Goal: Task Accomplishment & Management: Complete application form

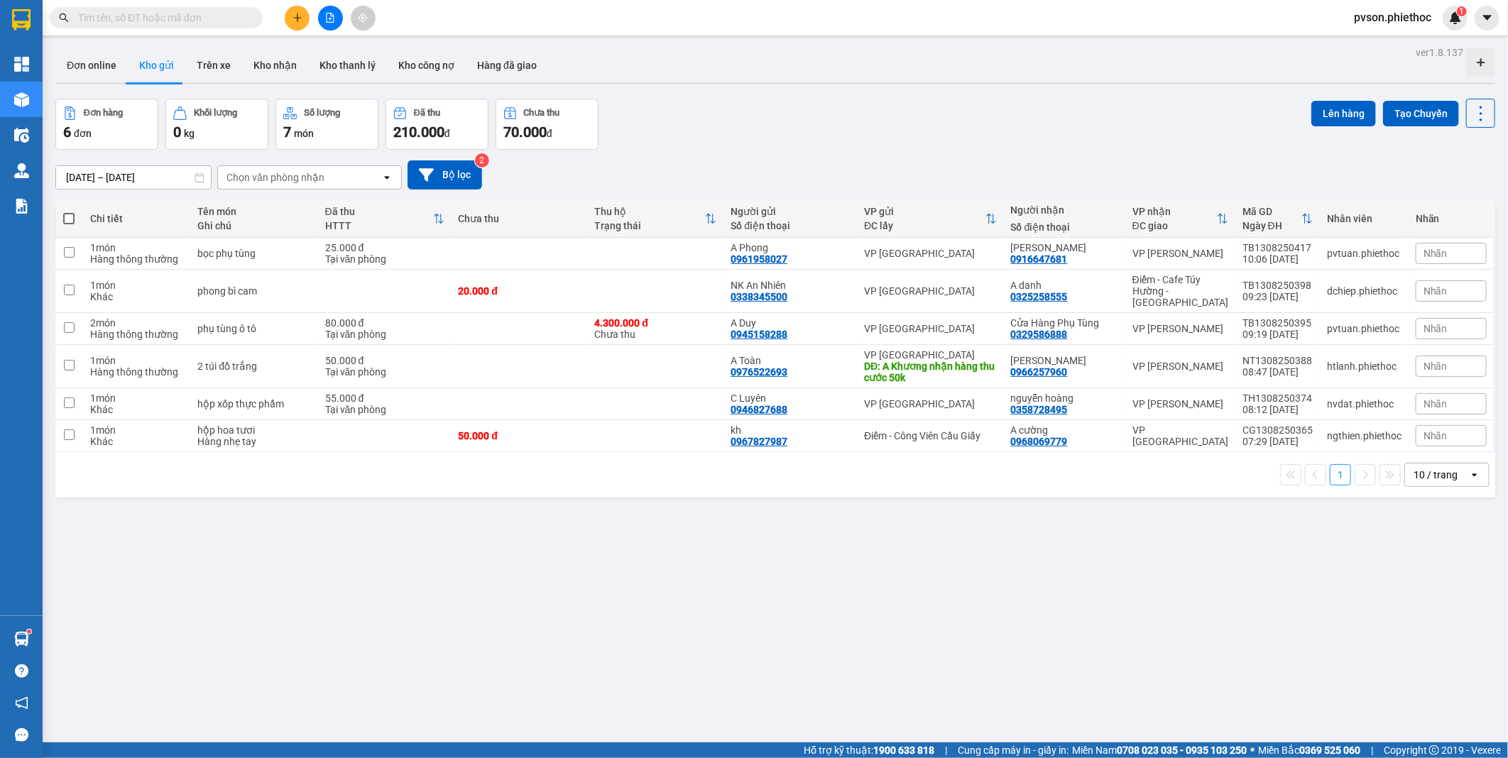
scroll to position [65, 0]
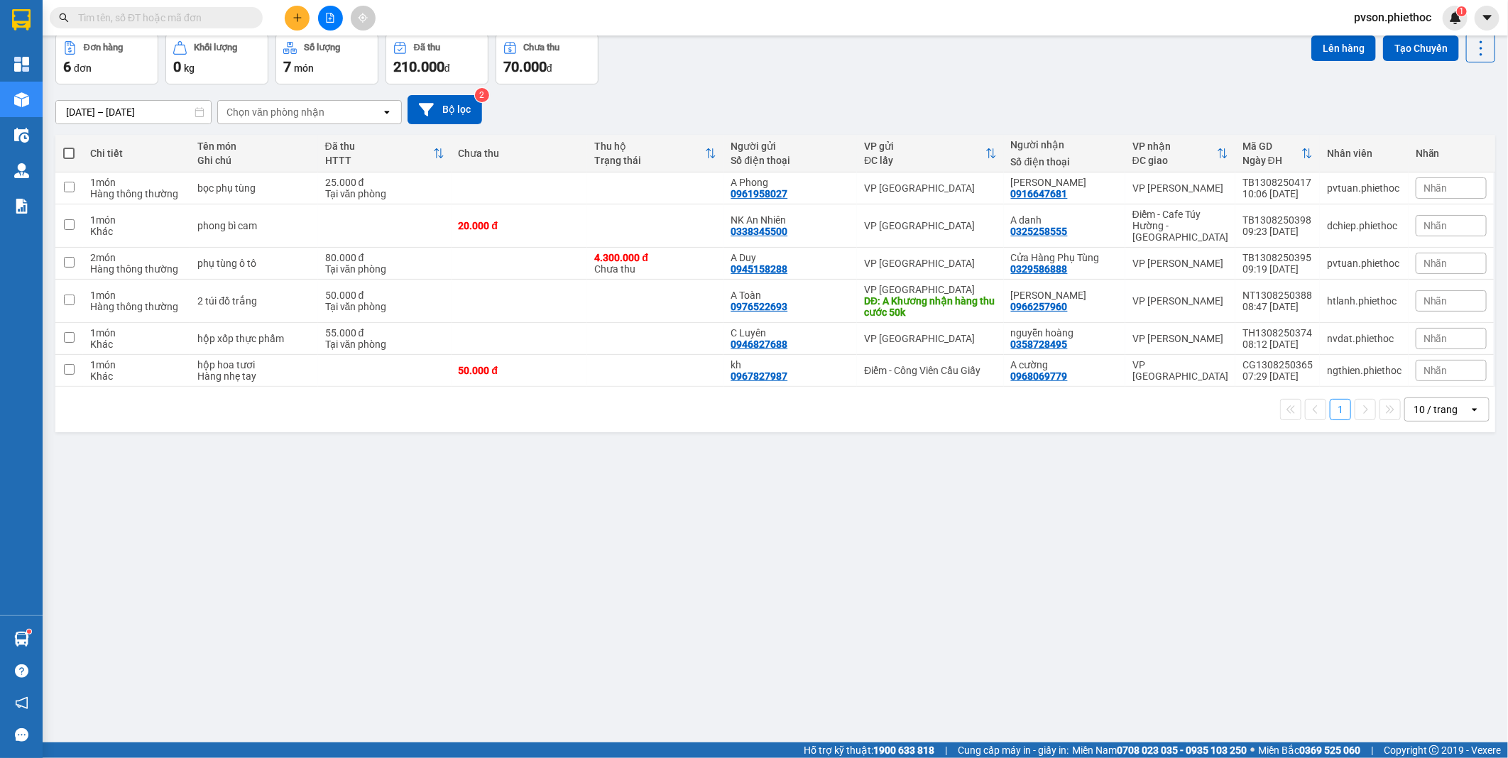
click at [300, 21] on icon "plus" at bounding box center [298, 18] width 10 height 10
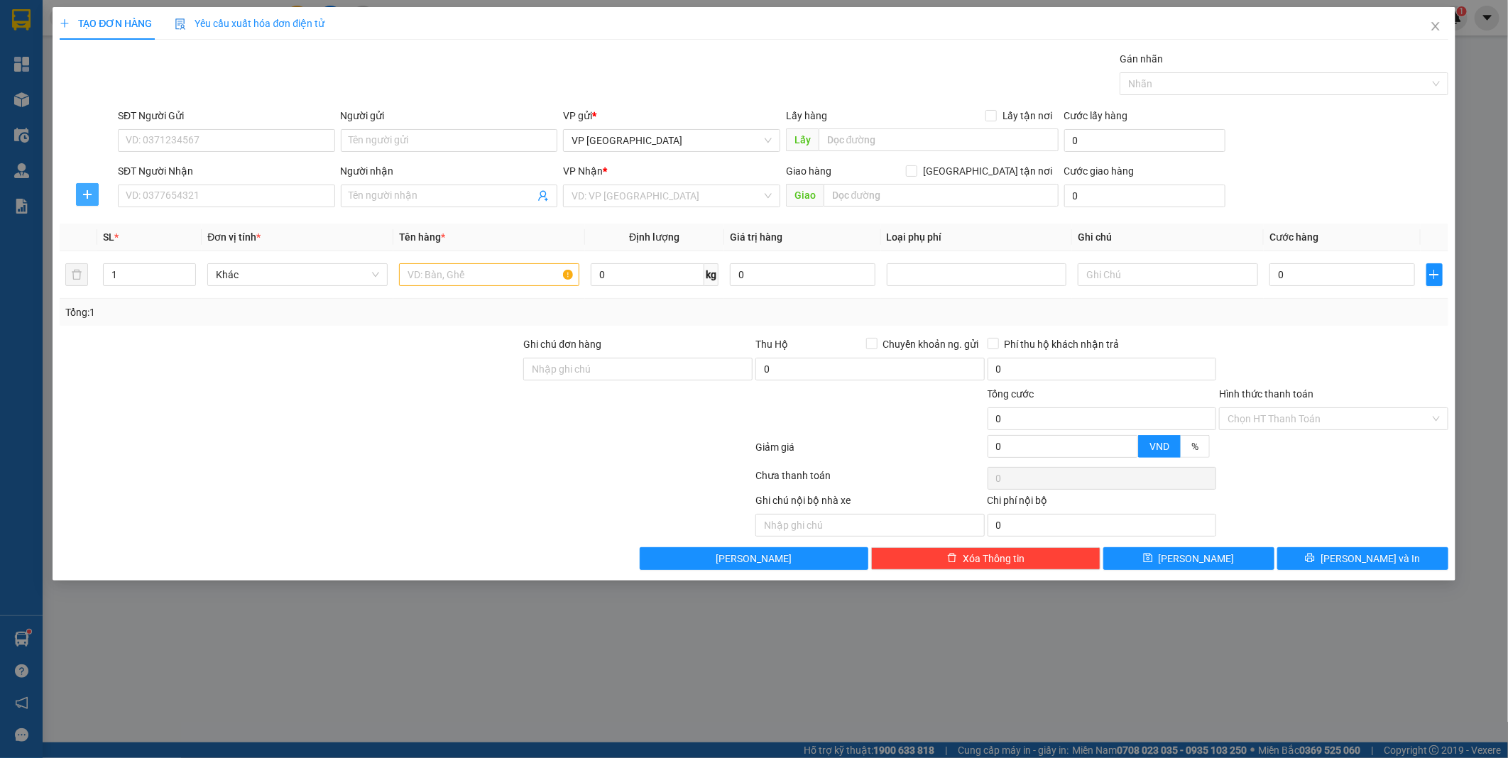
click at [84, 194] on icon "plus" at bounding box center [87, 194] width 11 height 11
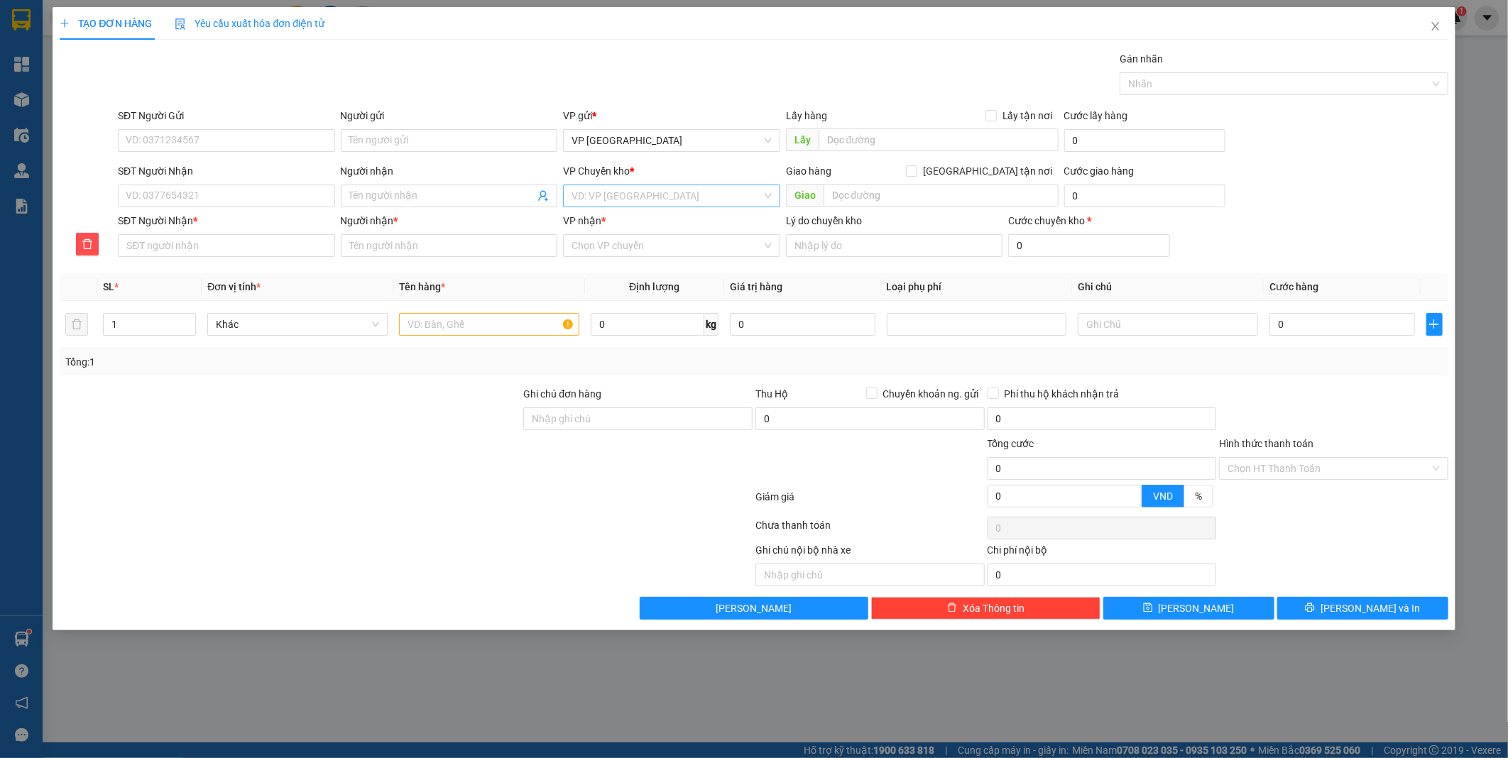
click at [608, 204] on input "search" at bounding box center [667, 195] width 190 height 21
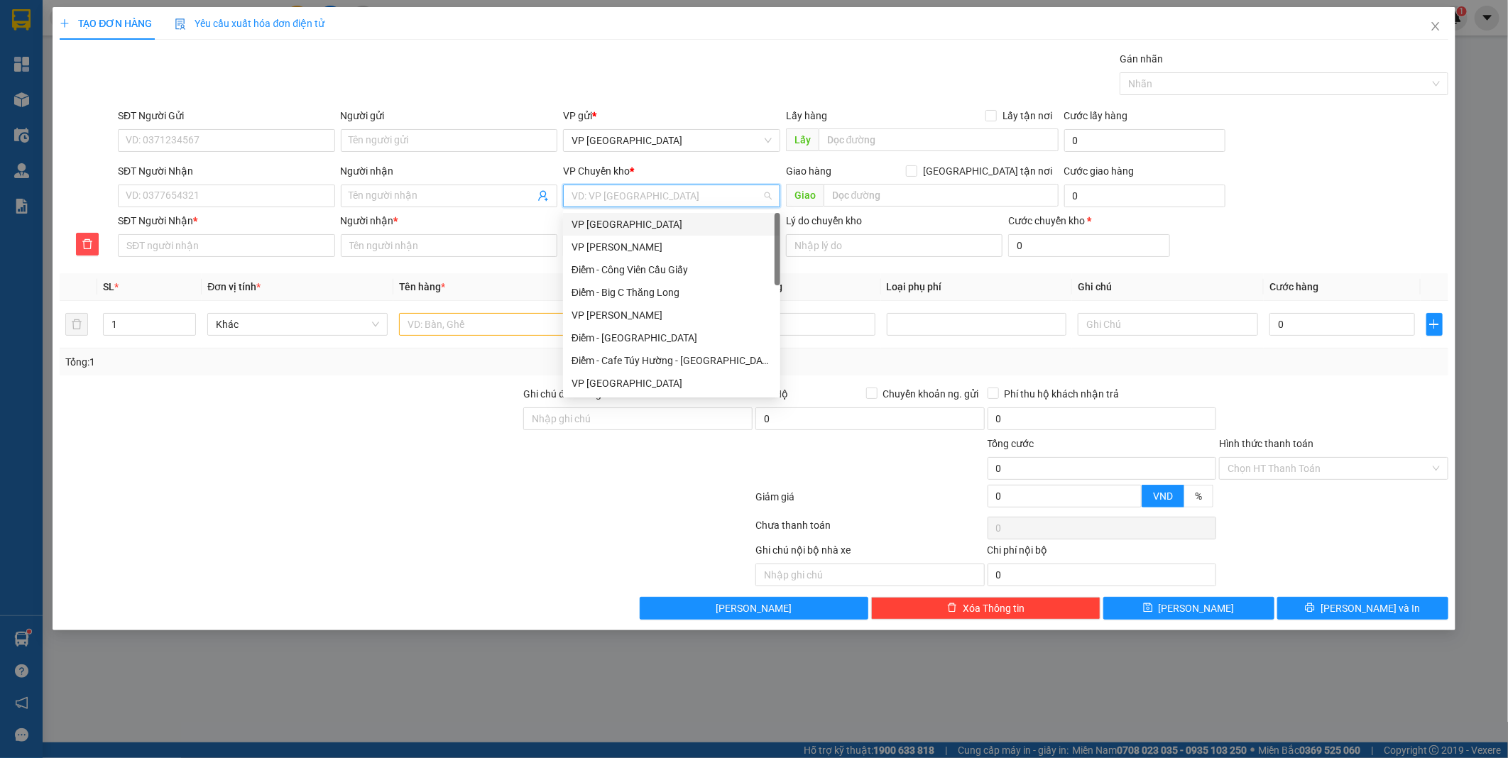
click at [616, 224] on div "VP [GEOGRAPHIC_DATA]" at bounding box center [672, 225] width 200 height 16
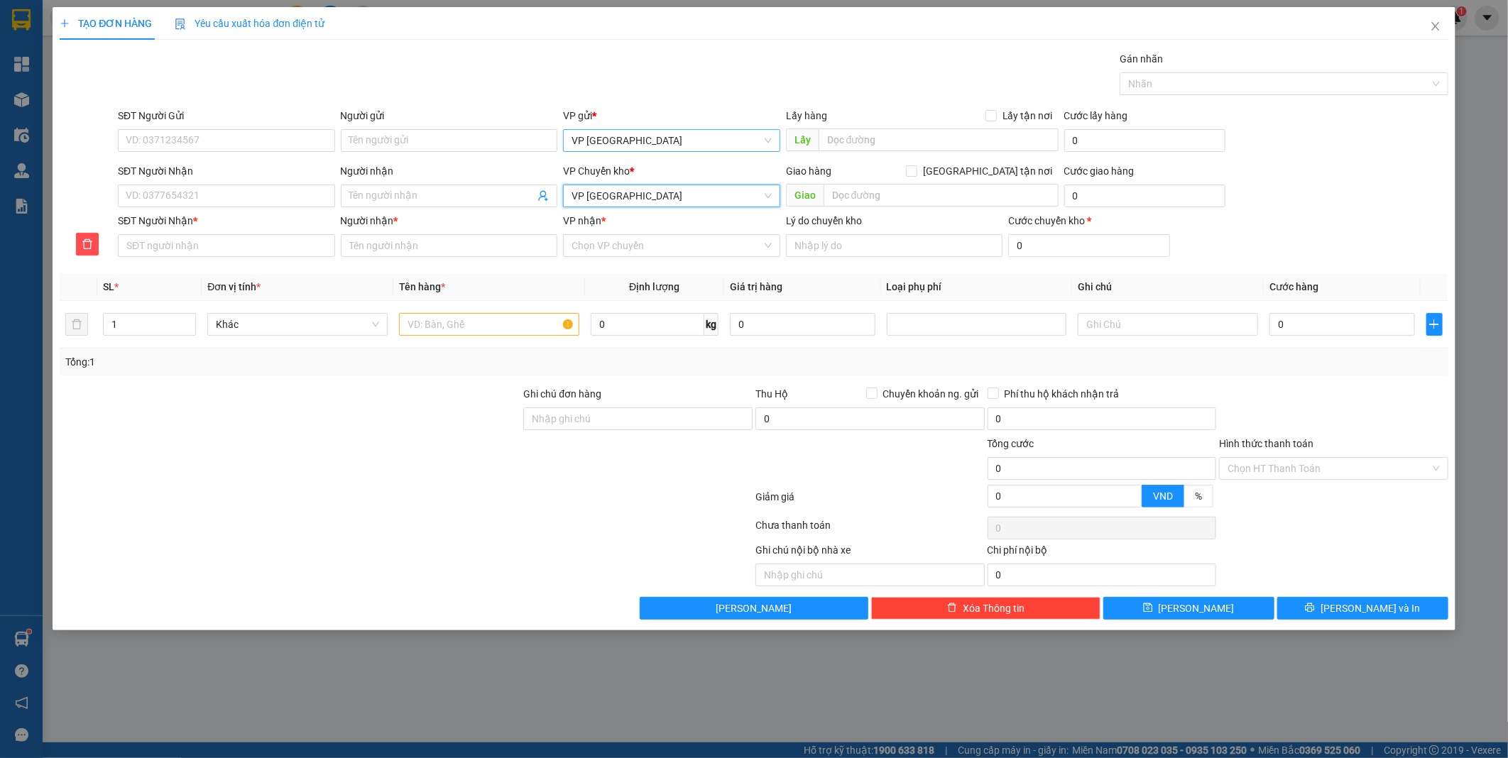
click at [637, 132] on span "VP [GEOGRAPHIC_DATA]" at bounding box center [672, 140] width 200 height 21
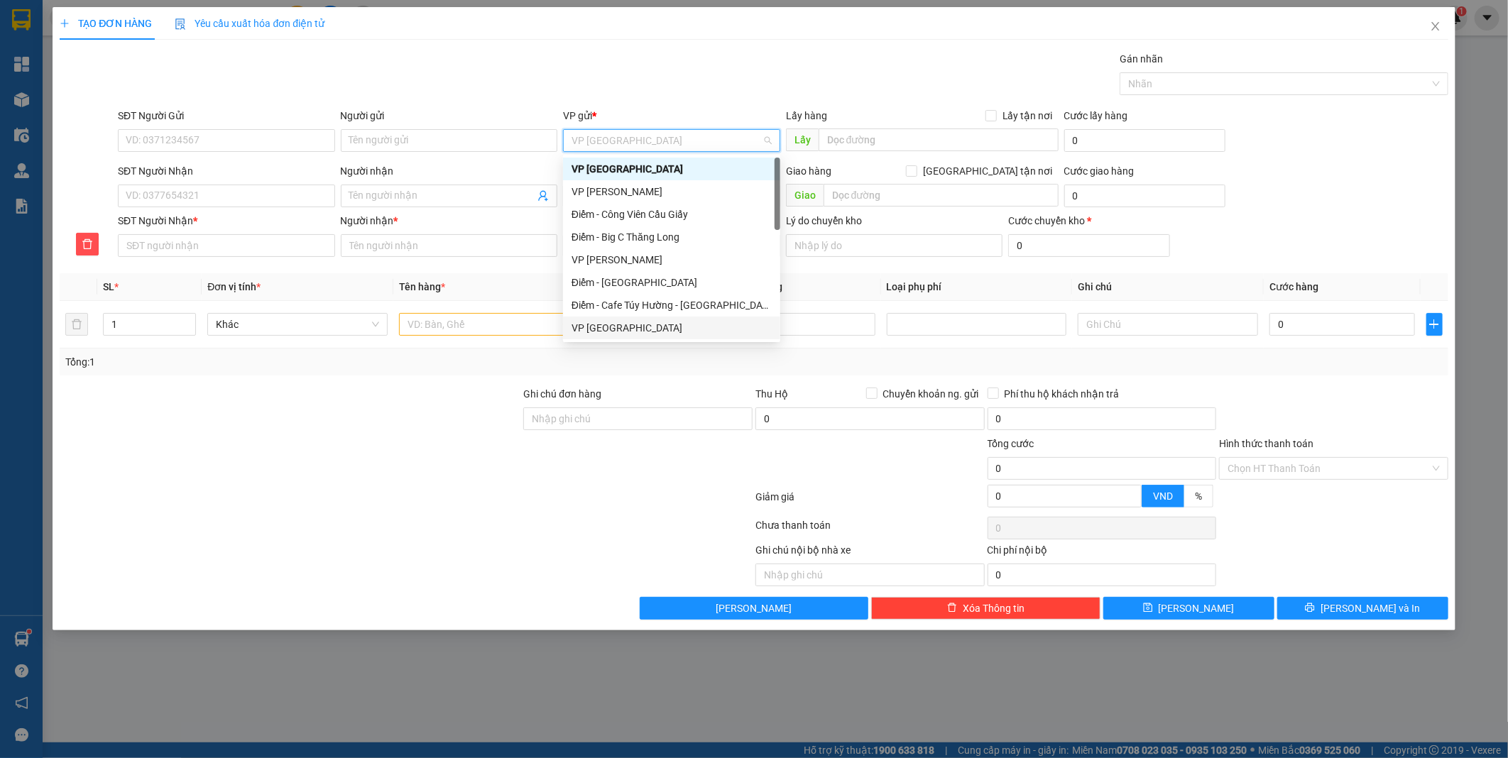
click at [608, 327] on div "VP [GEOGRAPHIC_DATA]" at bounding box center [672, 328] width 200 height 16
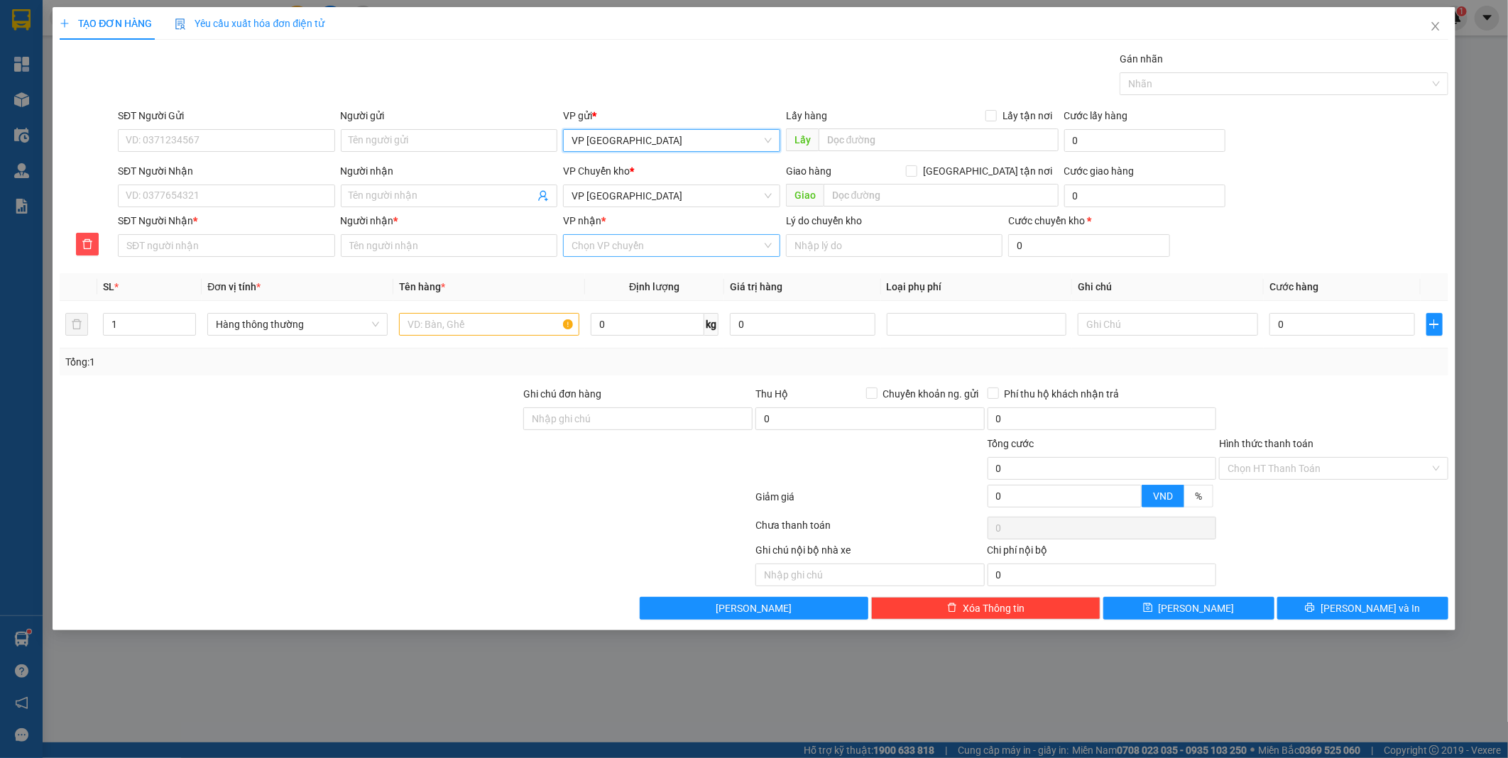
click at [638, 245] on input "VP nhận *" at bounding box center [667, 245] width 190 height 21
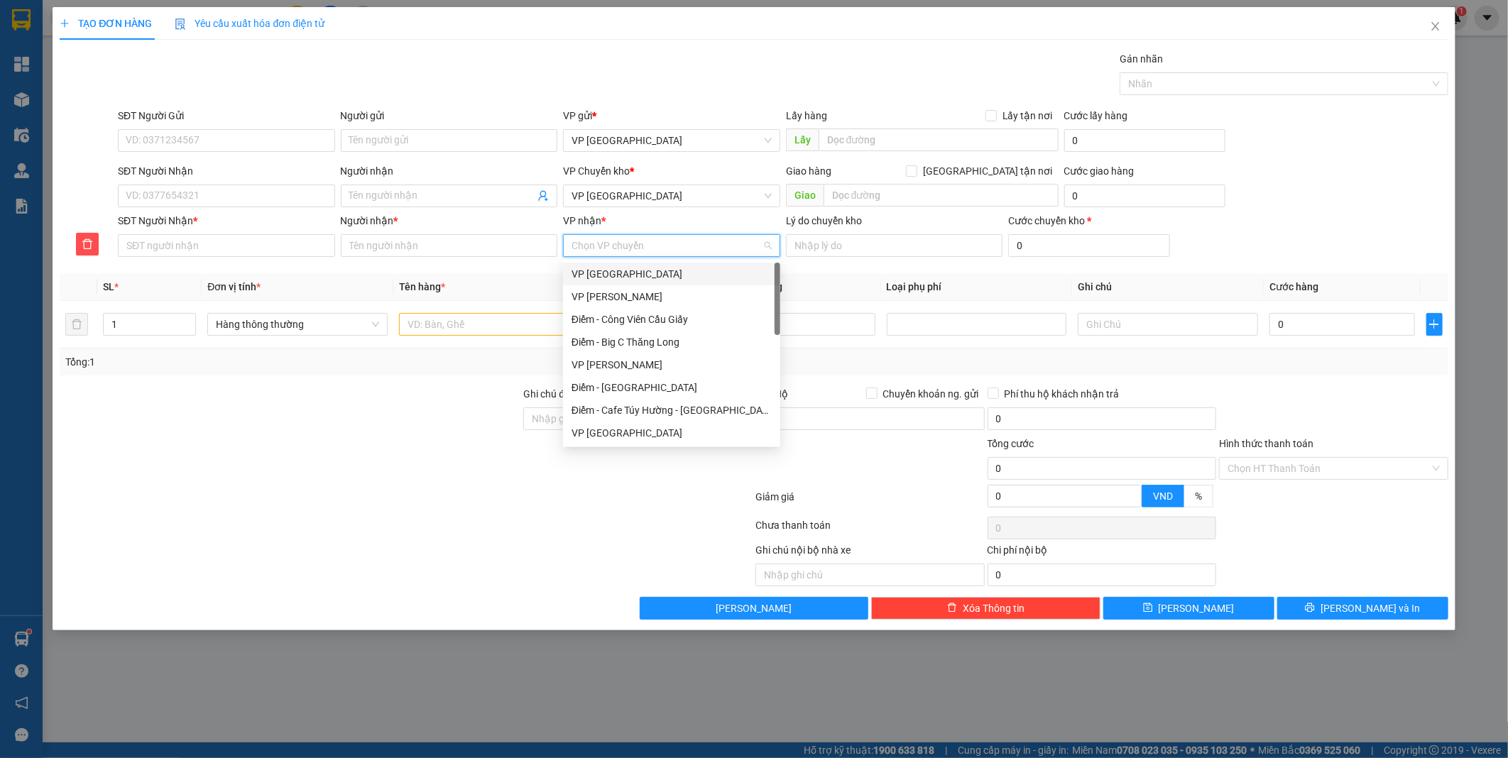
click at [638, 245] on input "VP nhận *" at bounding box center [667, 245] width 190 height 21
click at [473, 437] on div at bounding box center [290, 461] width 464 height 50
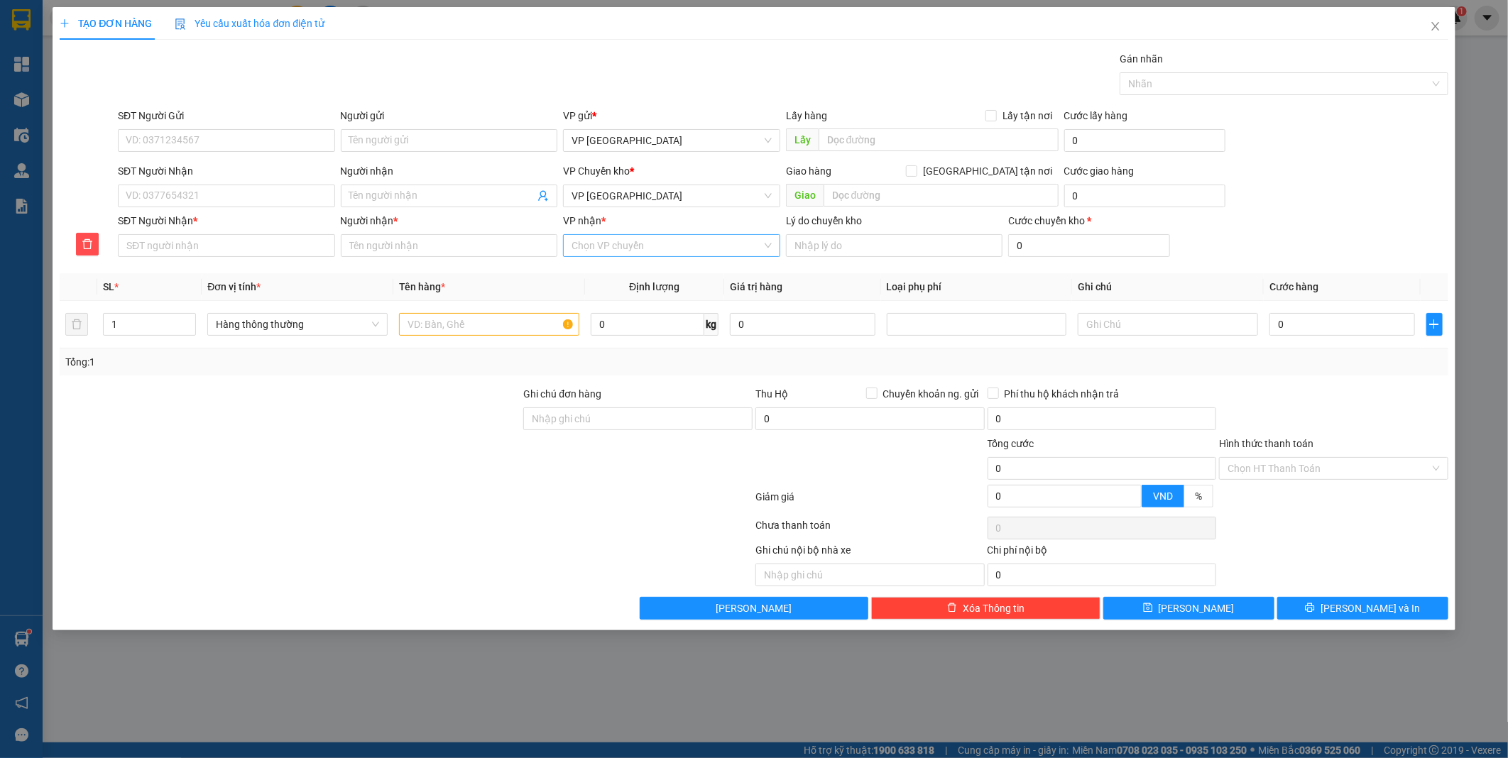
click at [662, 250] on input "VP nhận *" at bounding box center [667, 245] width 190 height 21
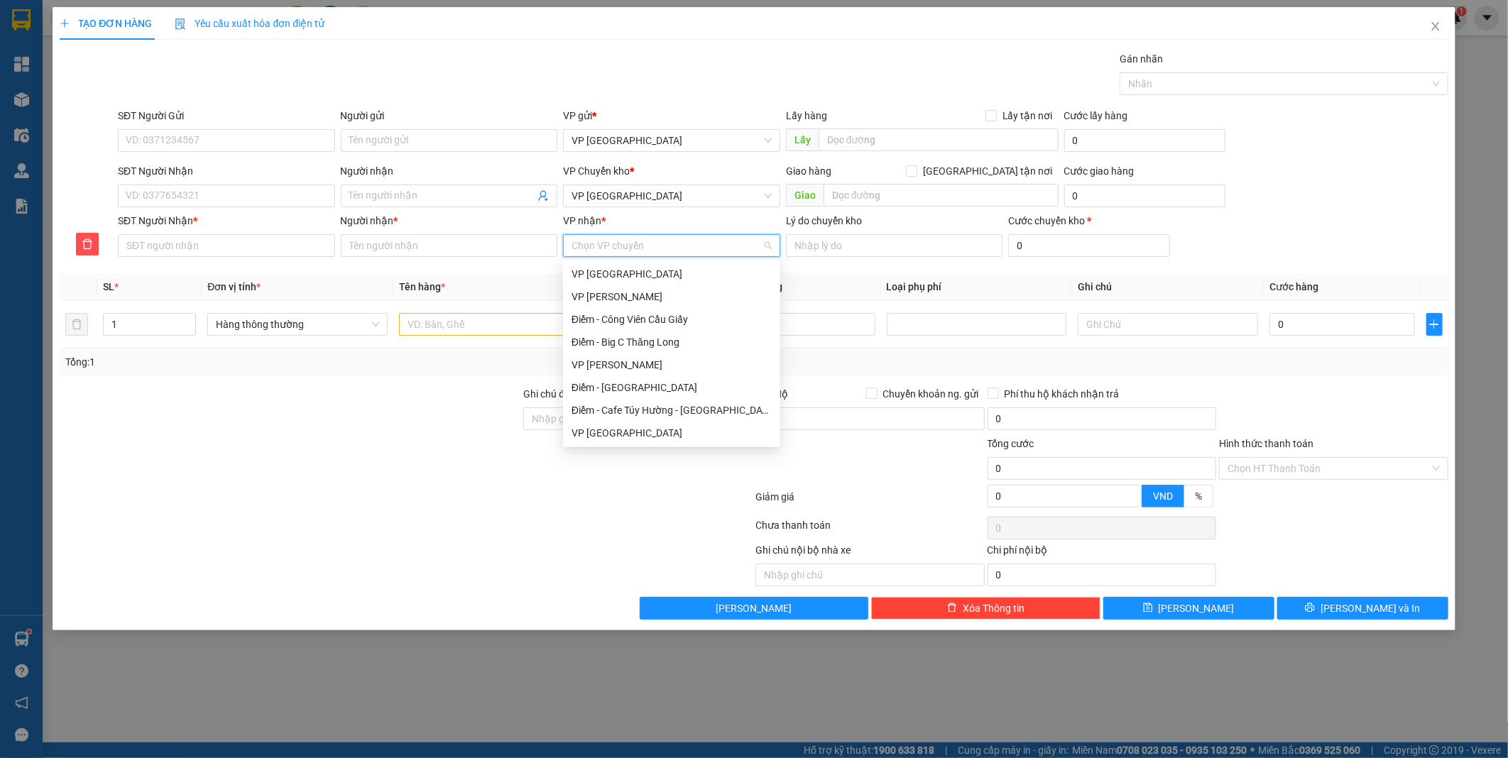
click at [662, 250] on input "VP nhận *" at bounding box center [667, 245] width 190 height 21
click at [483, 417] on div at bounding box center [290, 411] width 464 height 50
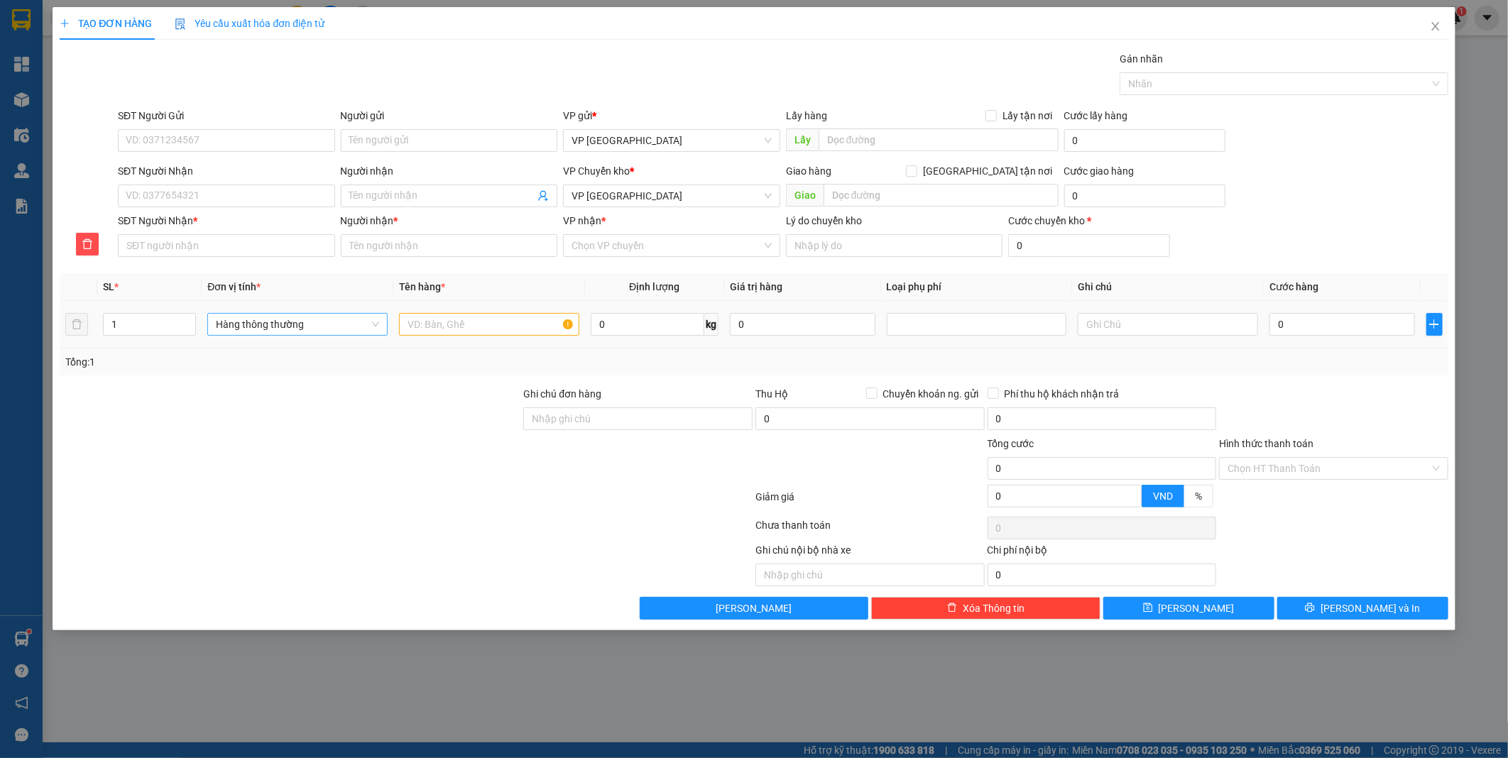
click at [280, 327] on span "Hàng thông thường" at bounding box center [297, 324] width 163 height 21
click at [428, 323] on input "text" at bounding box center [489, 324] width 180 height 23
click at [595, 329] on input "0" at bounding box center [648, 324] width 114 height 23
click at [801, 327] on input "0" at bounding box center [803, 324] width 146 height 23
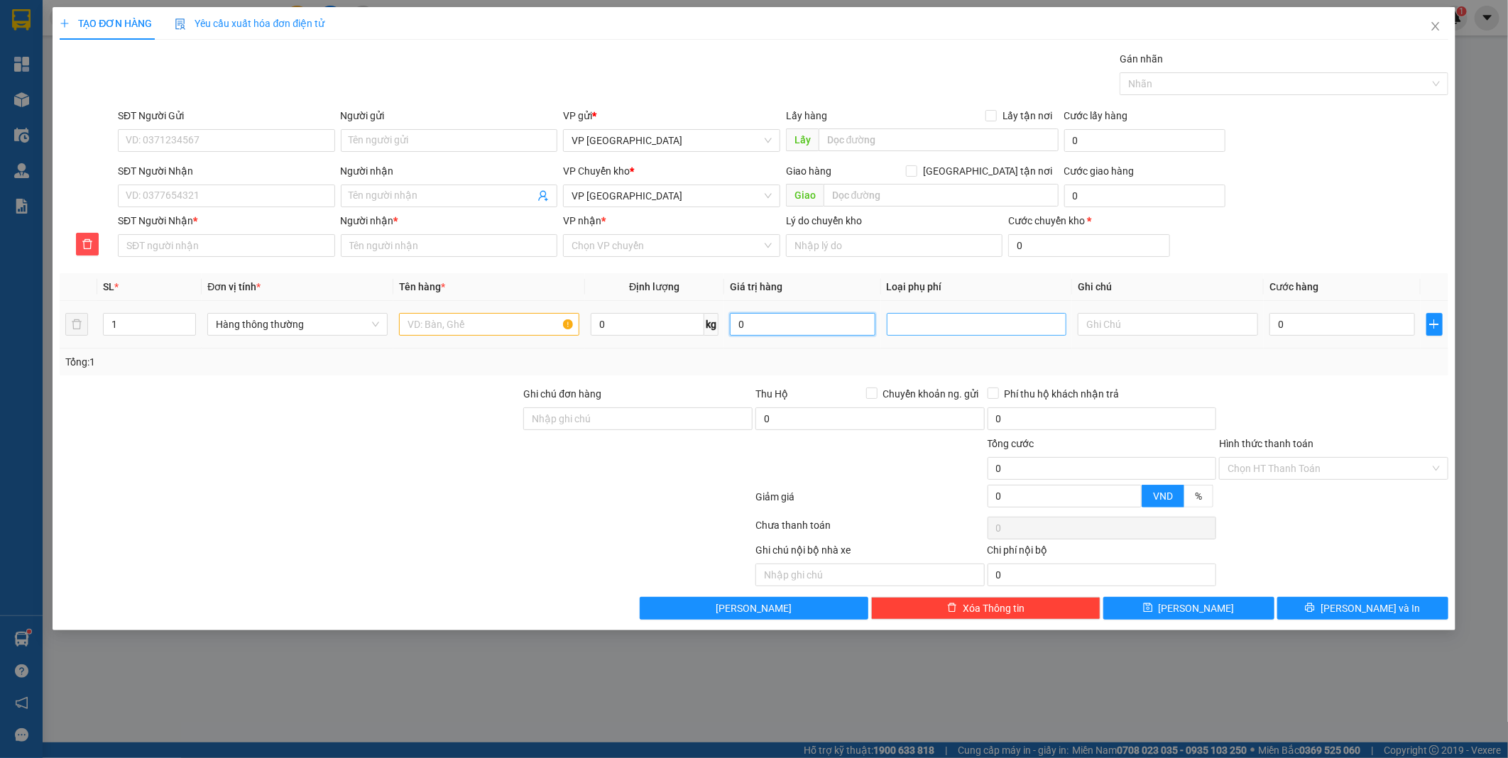
click at [893, 330] on div at bounding box center [894, 324] width 8 height 17
click at [959, 373] on div "Hàng dễ vỡ" at bounding box center [976, 376] width 163 height 16
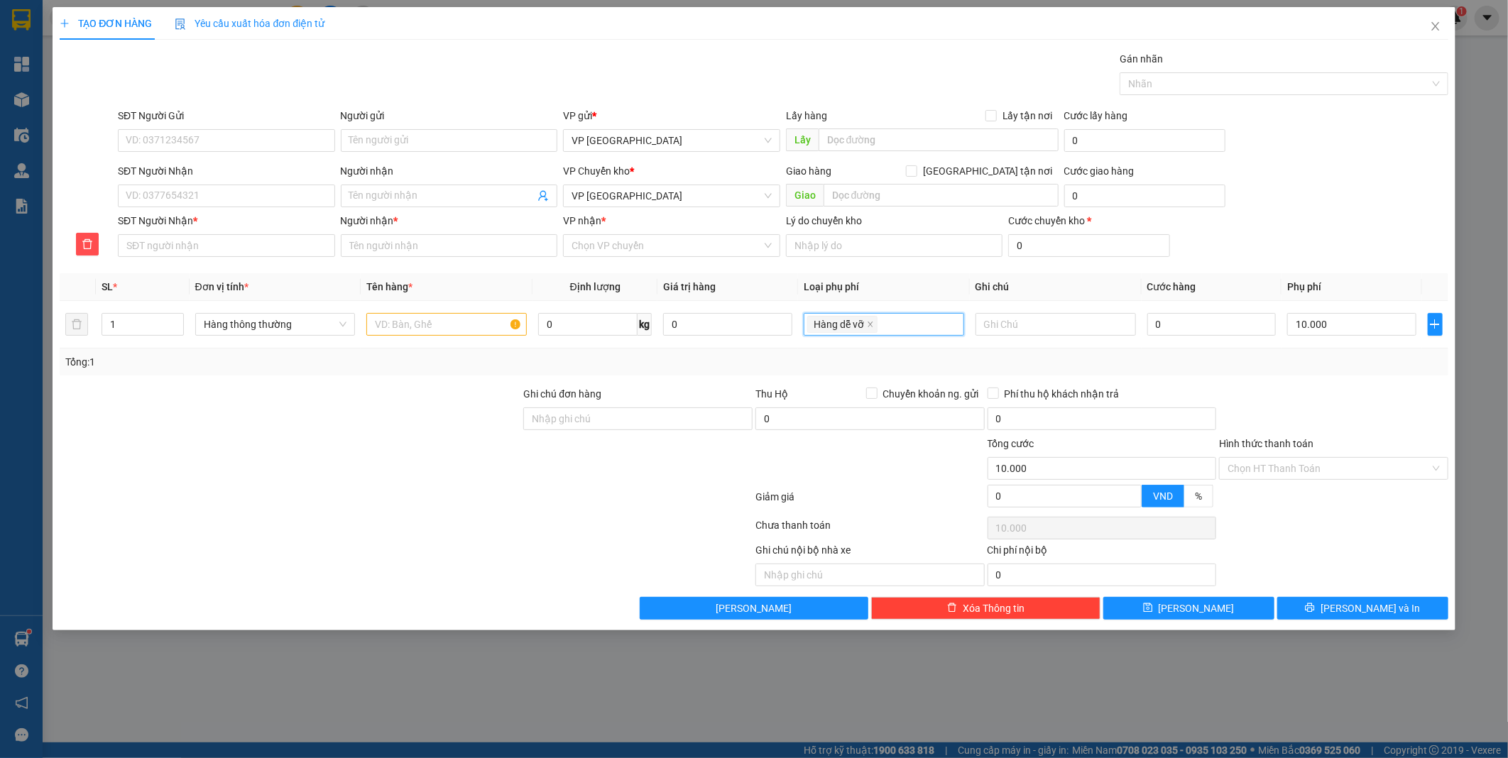
type input "10.000"
click at [330, 329] on span "Hàng thông thường" at bounding box center [275, 324] width 143 height 21
click at [329, 328] on span "Hàng thông thường" at bounding box center [275, 324] width 143 height 21
click at [430, 369] on div "Tổng: 1" at bounding box center [323, 362] width 516 height 16
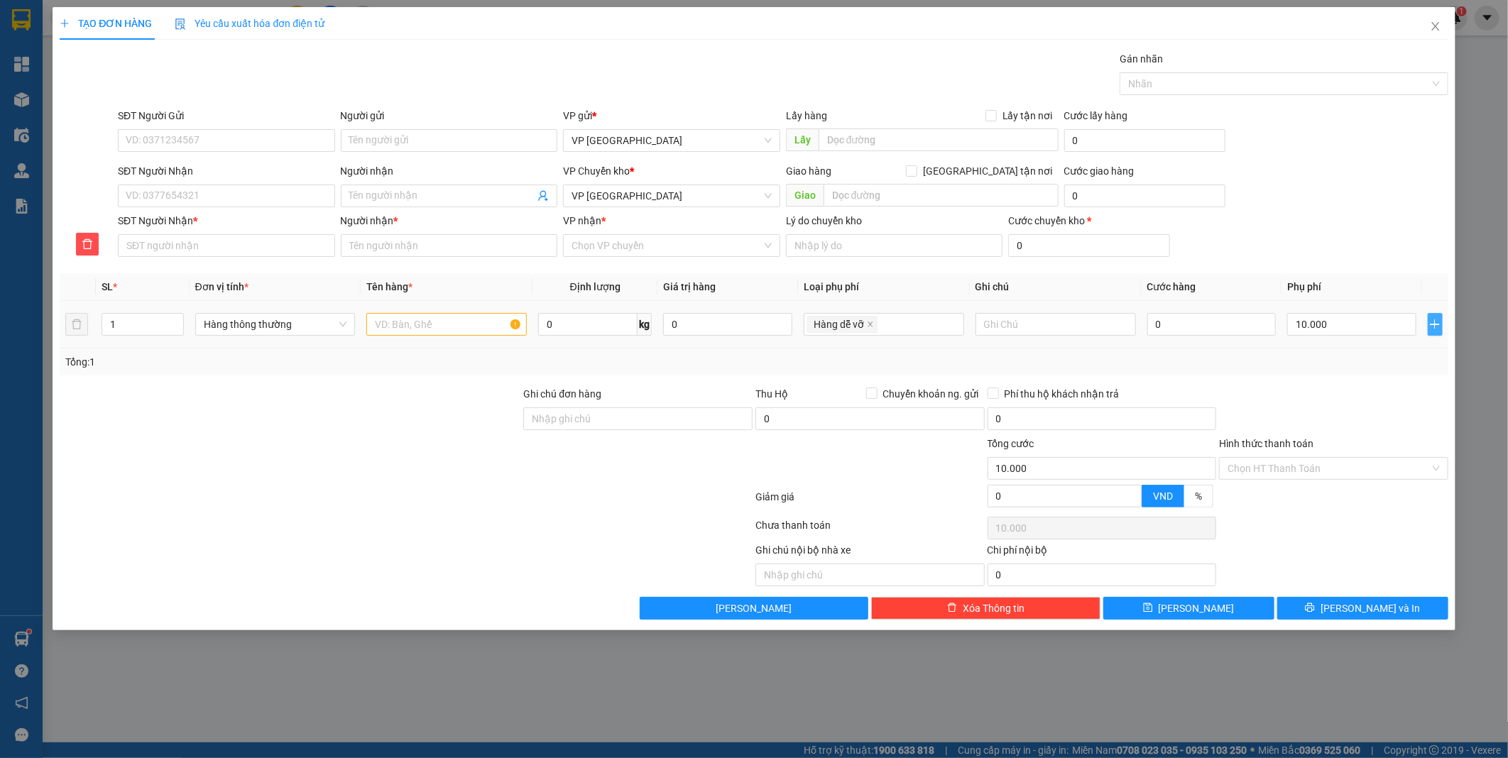
click at [1431, 332] on button "button" at bounding box center [1435, 324] width 15 height 23
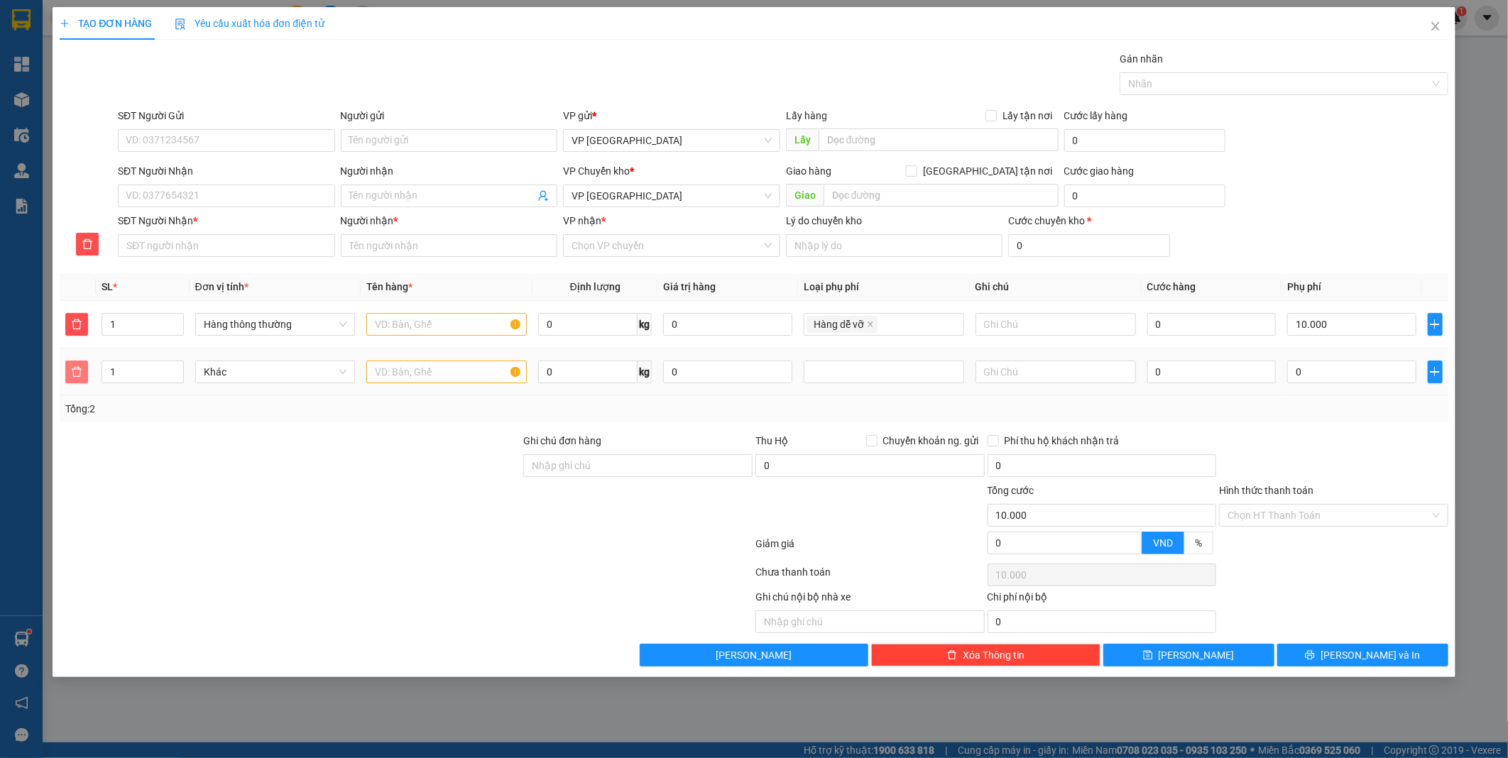
click at [72, 372] on icon "delete" at bounding box center [76, 371] width 11 height 11
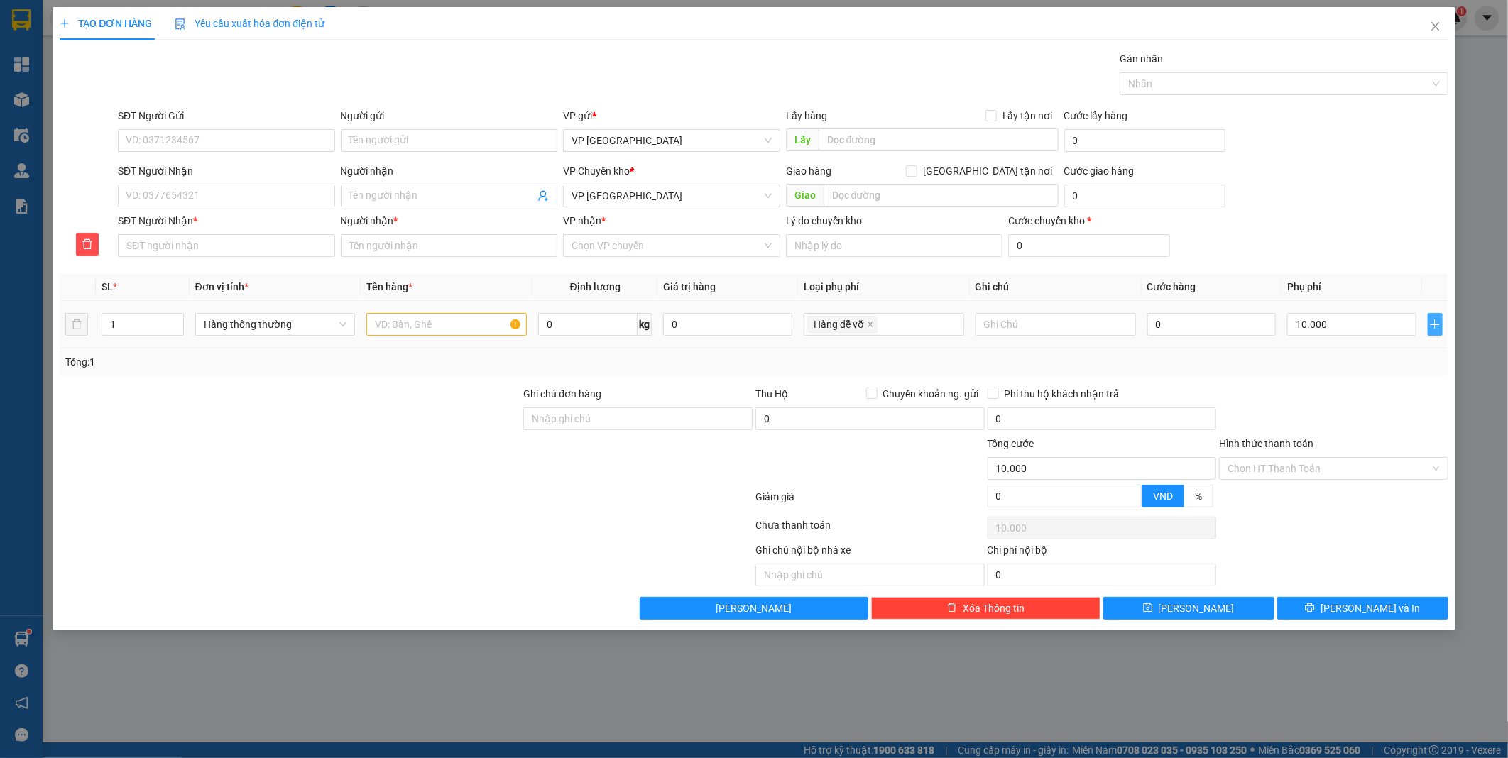
click at [1435, 327] on icon "plus" at bounding box center [1435, 324] width 1 height 9
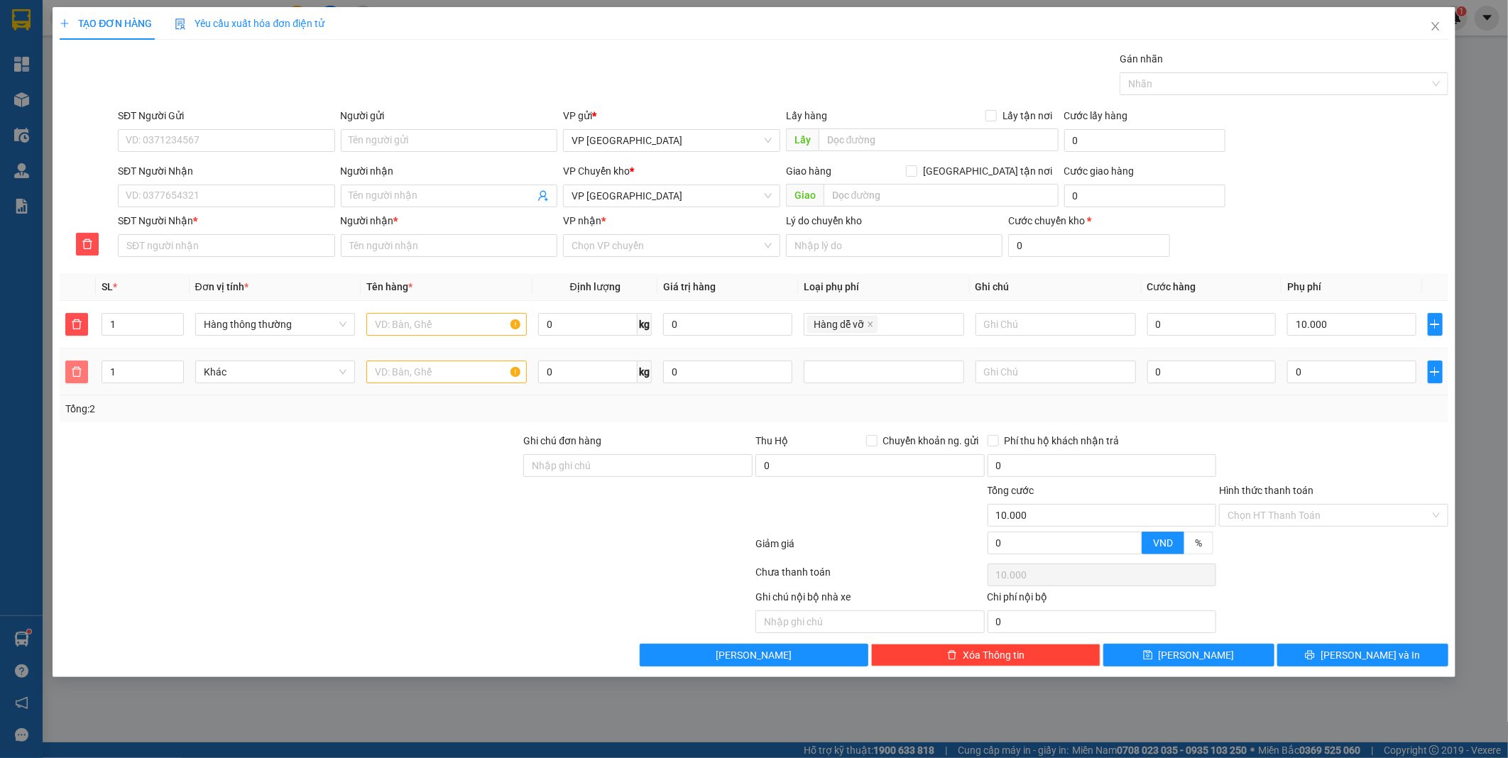
click at [80, 370] on icon "delete" at bounding box center [77, 371] width 10 height 10
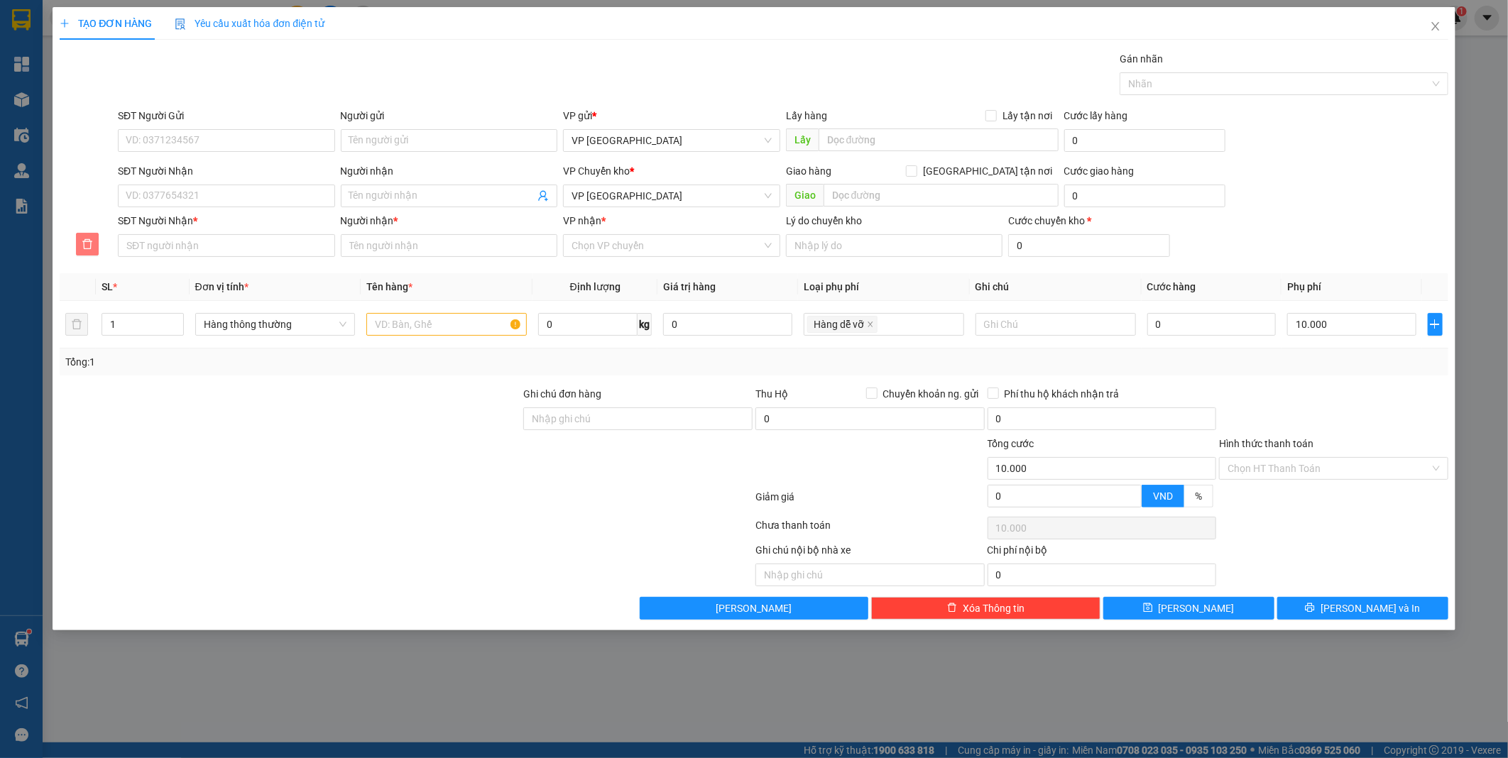
click at [89, 249] on icon "delete" at bounding box center [87, 244] width 10 height 10
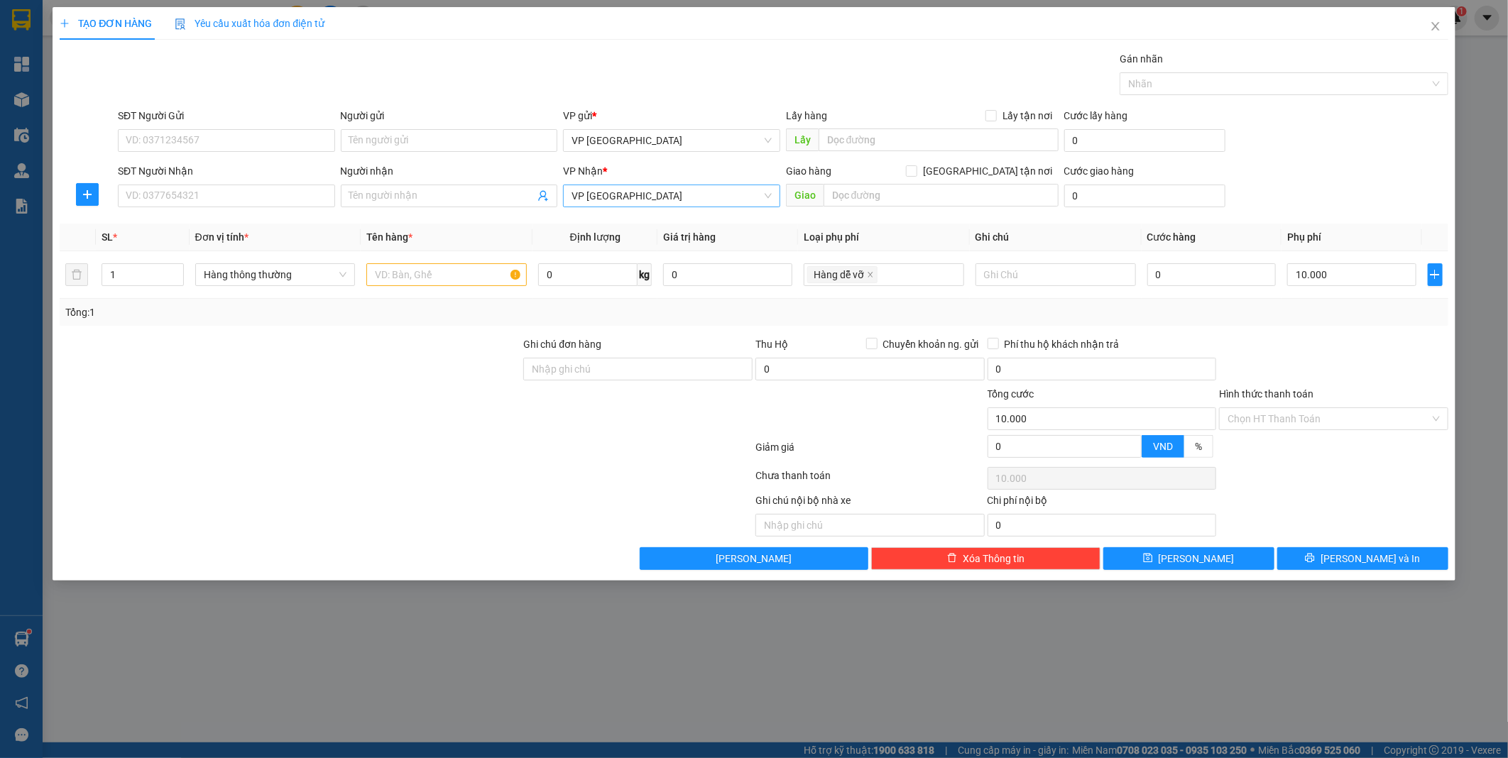
click at [704, 197] on span "VP [GEOGRAPHIC_DATA]" at bounding box center [672, 195] width 200 height 21
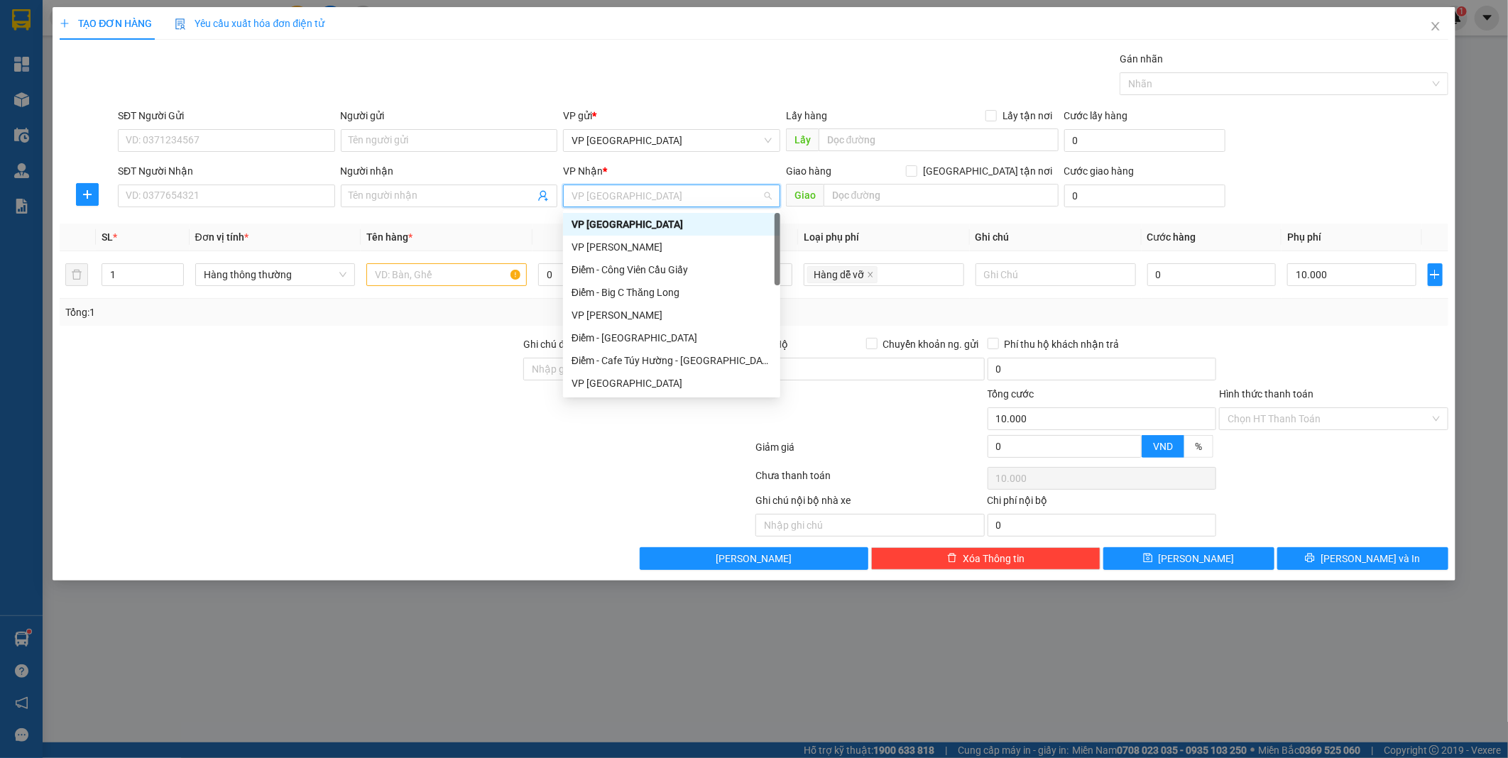
click at [704, 197] on span "VP [GEOGRAPHIC_DATA]" at bounding box center [672, 195] width 200 height 21
click at [329, 395] on div at bounding box center [290, 411] width 464 height 50
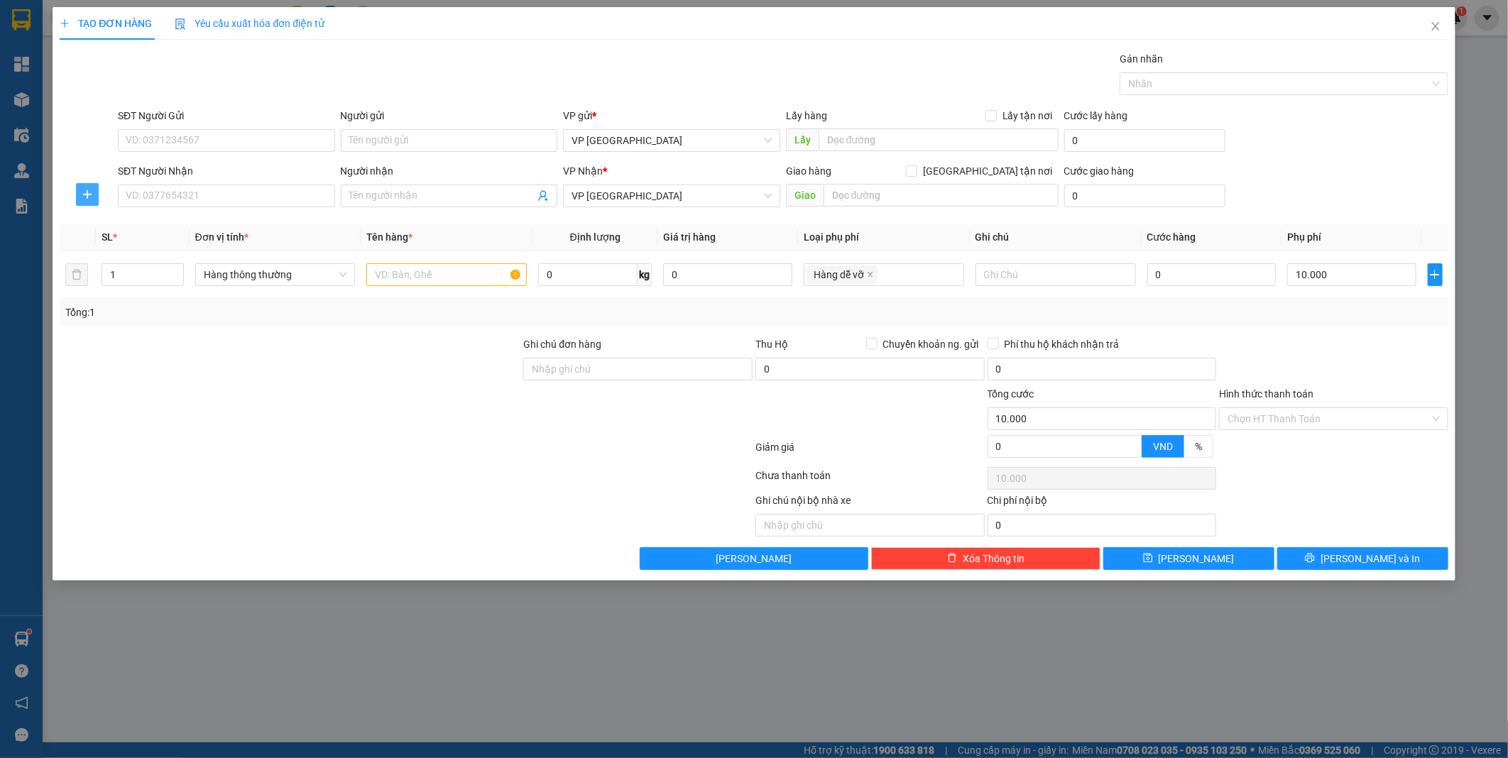
click at [87, 194] on icon "plus" at bounding box center [87, 194] width 1 height 9
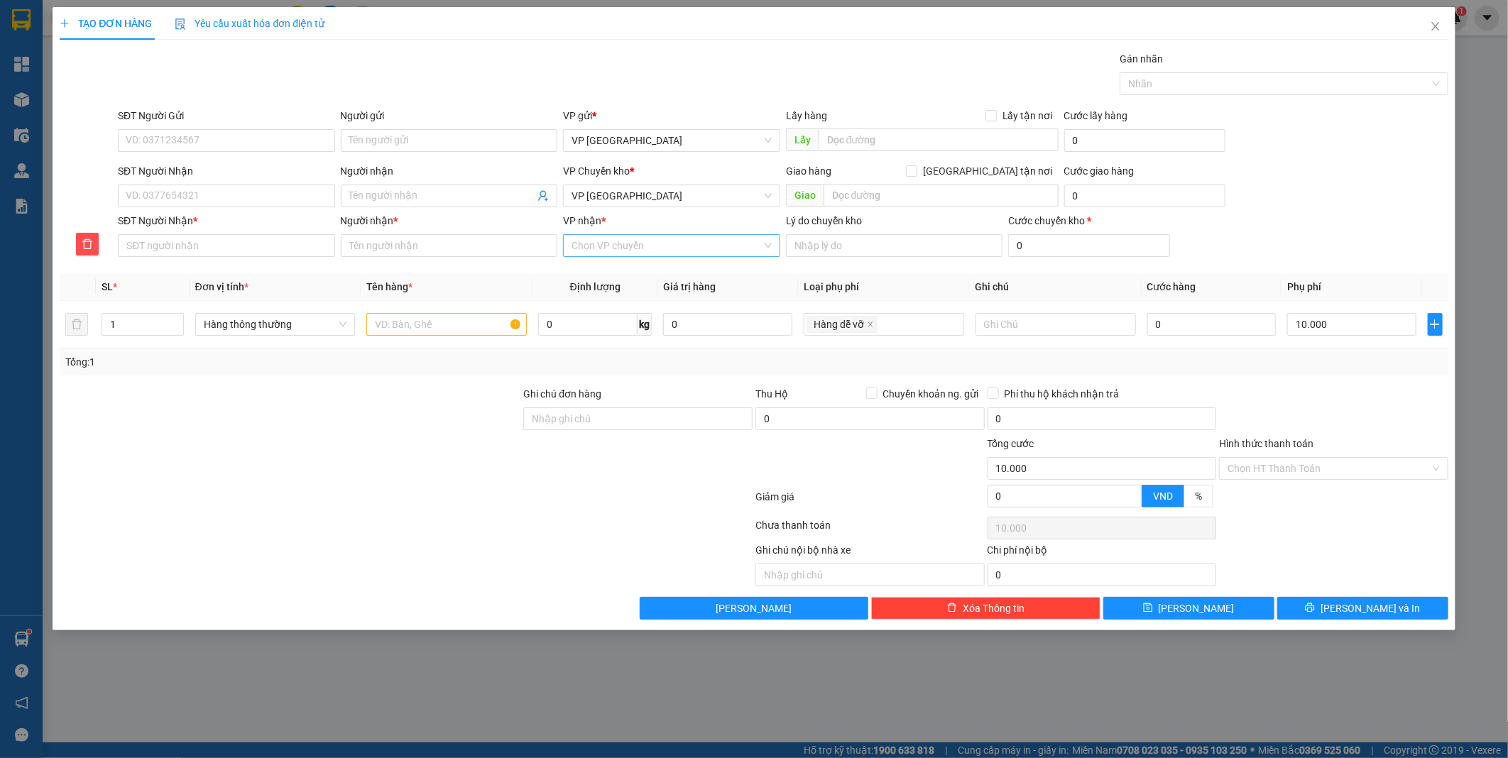
click at [662, 245] on input "VP nhận *" at bounding box center [667, 245] width 190 height 21
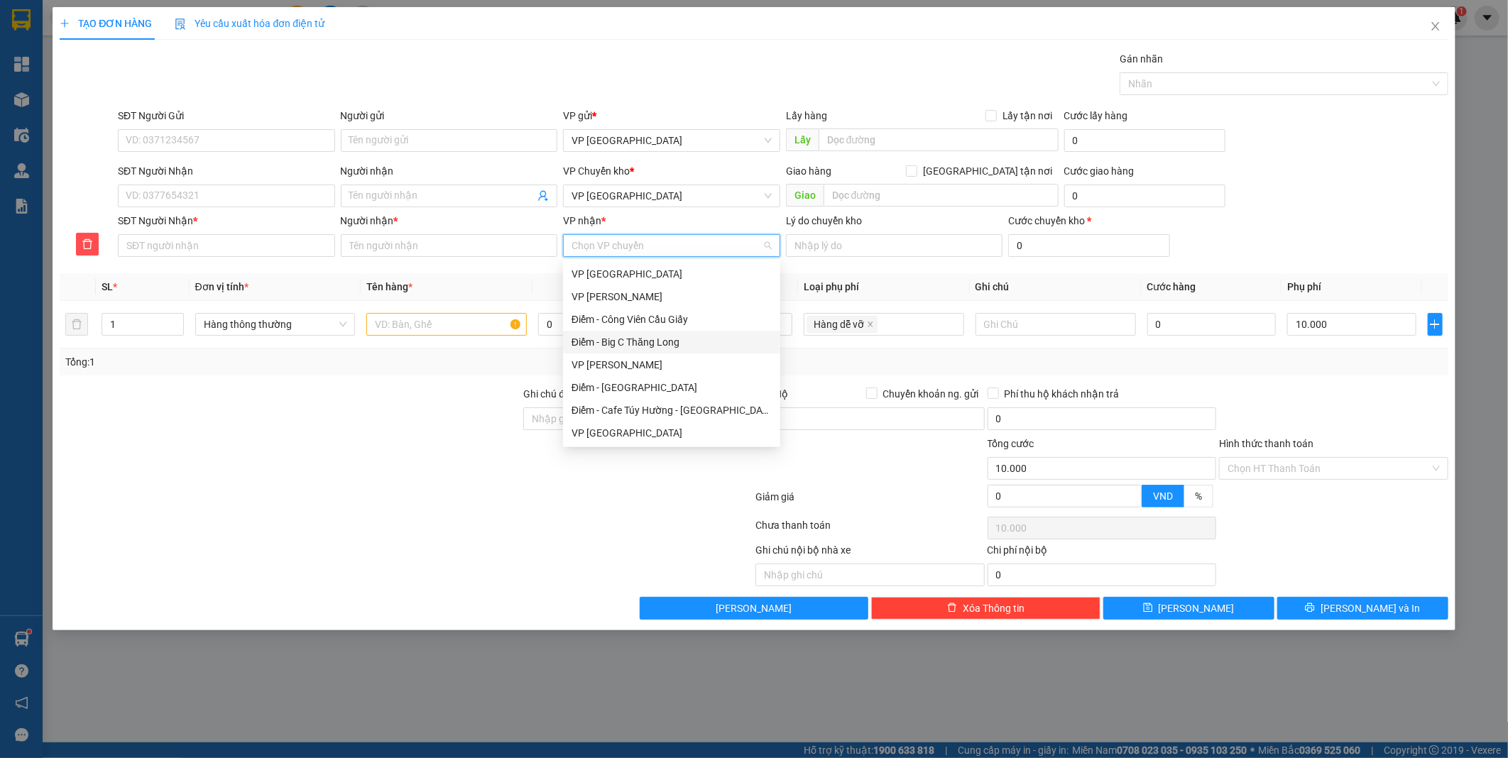
click at [433, 450] on div at bounding box center [290, 461] width 464 height 50
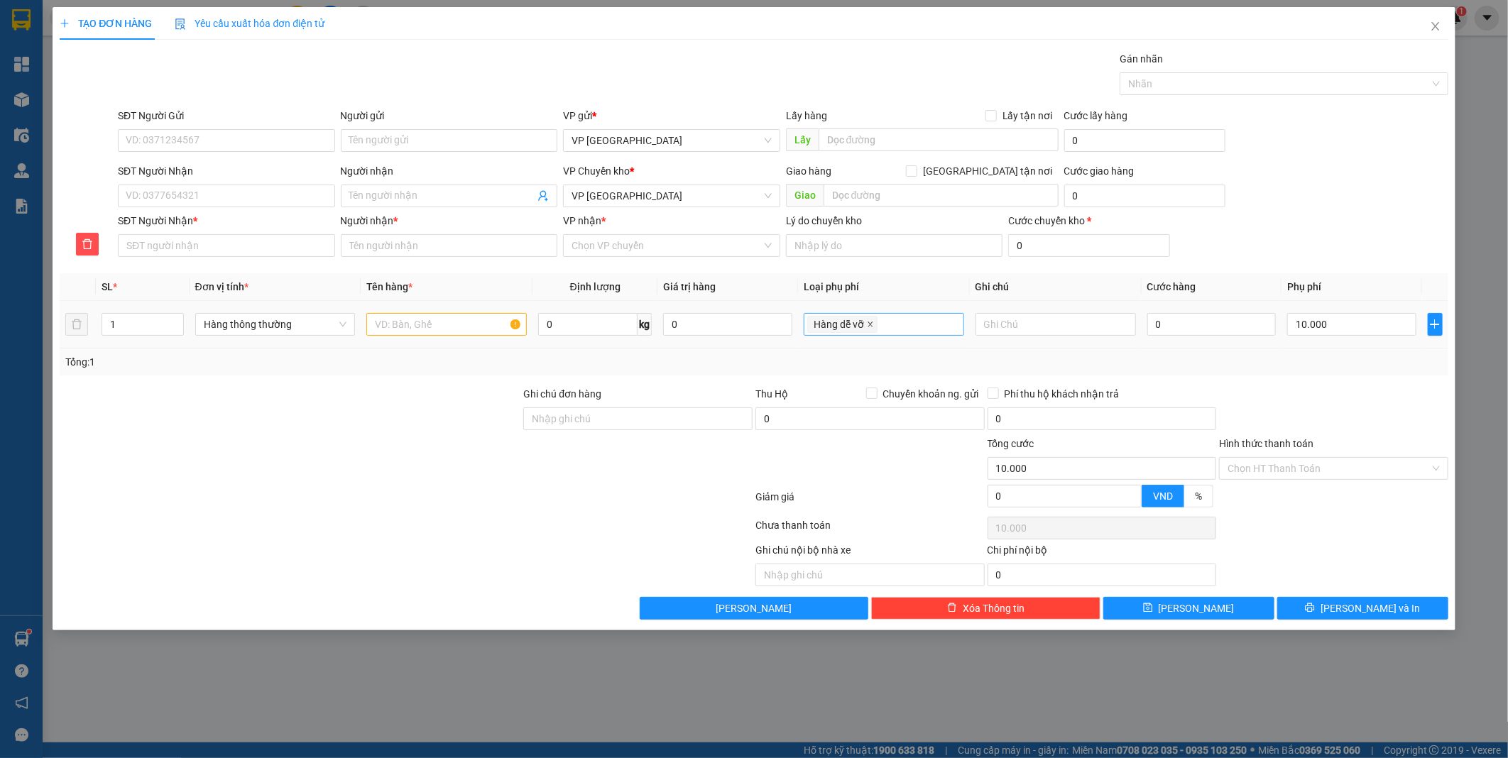
click at [867, 324] on icon "close" at bounding box center [870, 324] width 7 height 7
type input "0"
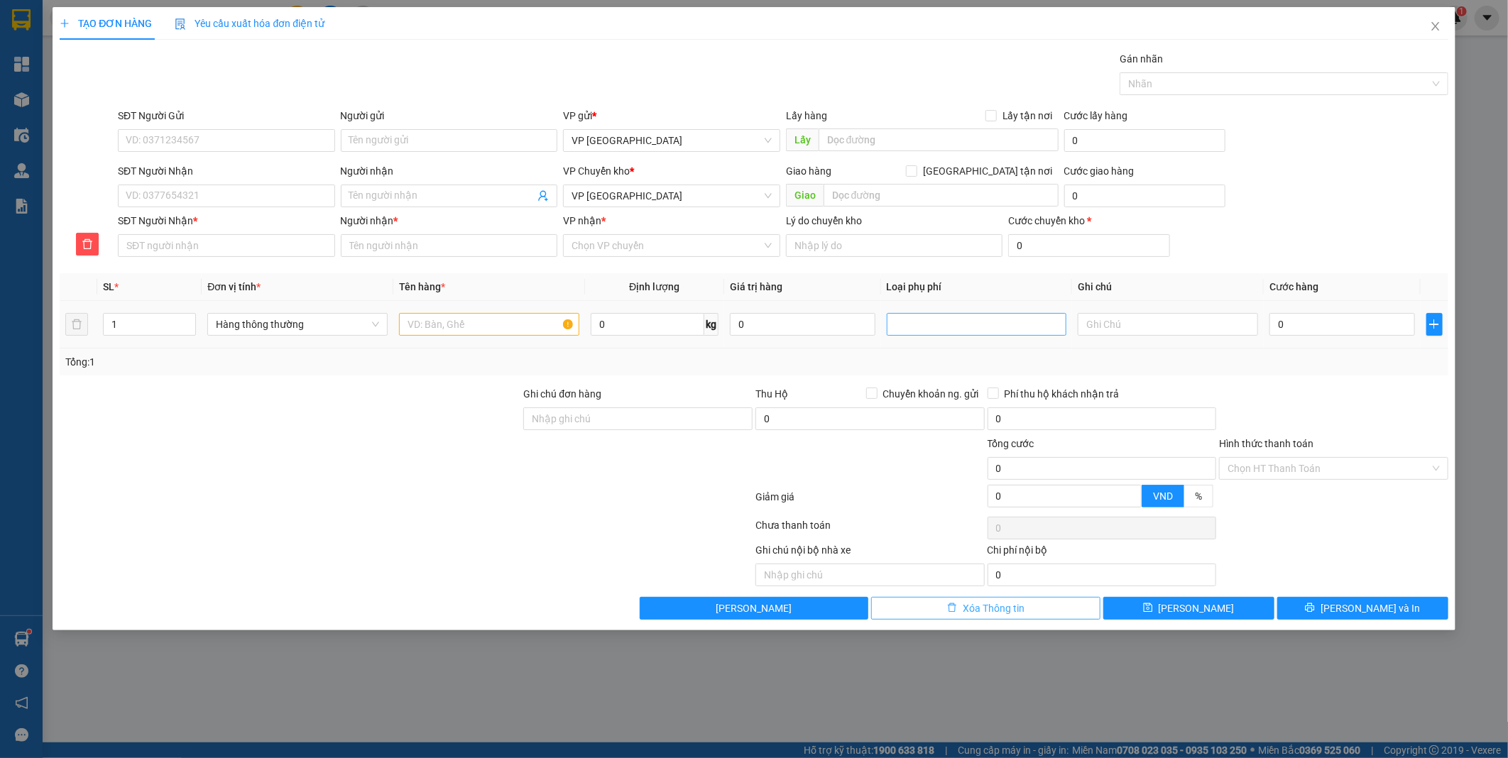
click at [917, 609] on button "Xóa Thông tin" at bounding box center [985, 608] width 229 height 23
click at [942, 606] on button "Xóa Thông tin" at bounding box center [985, 608] width 229 height 23
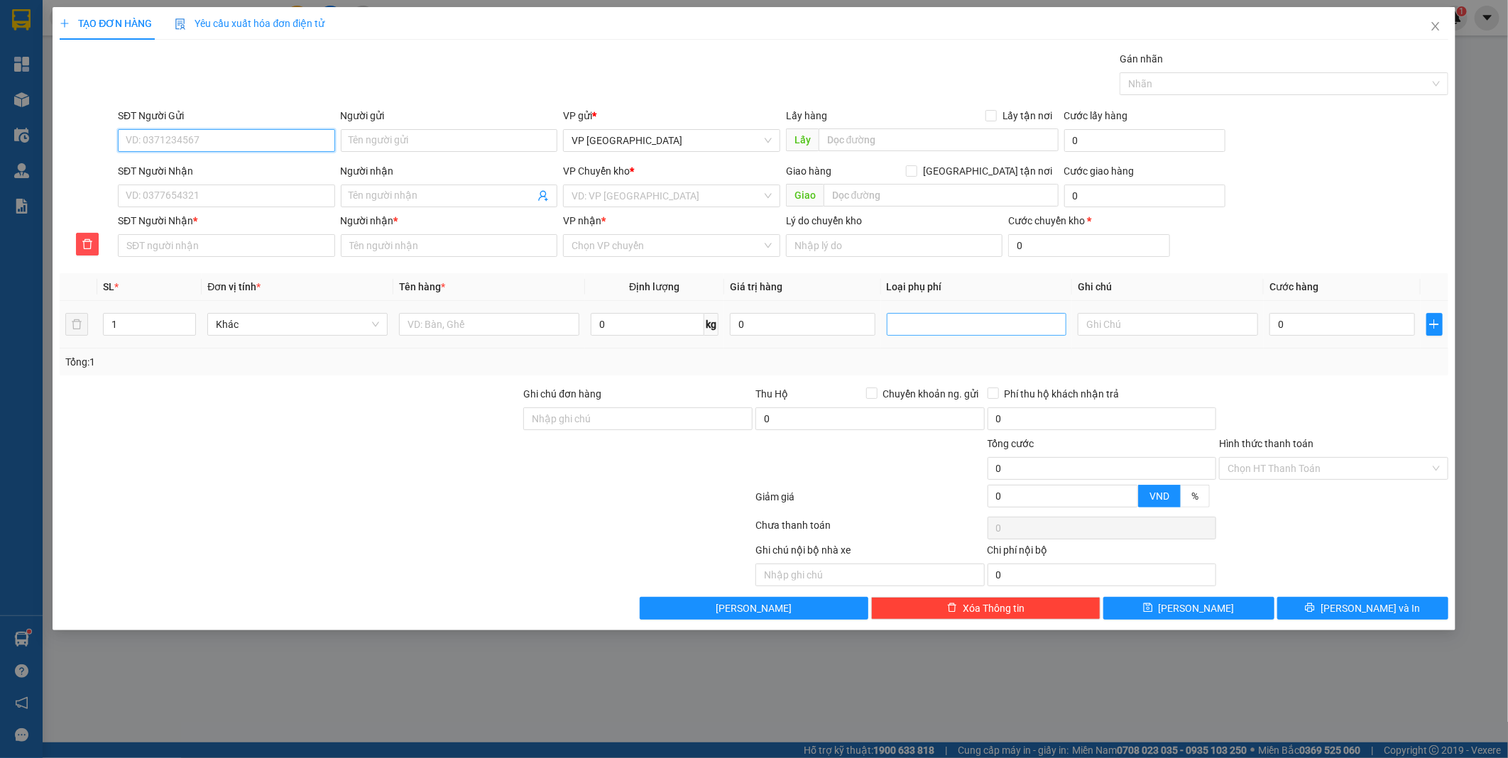
click at [278, 143] on input "SĐT Người Gửi" at bounding box center [226, 140] width 217 height 23
click at [288, 140] on input "SĐT Người Gửi" at bounding box center [226, 140] width 217 height 23
click at [711, 140] on span "VP [GEOGRAPHIC_DATA]" at bounding box center [672, 140] width 200 height 21
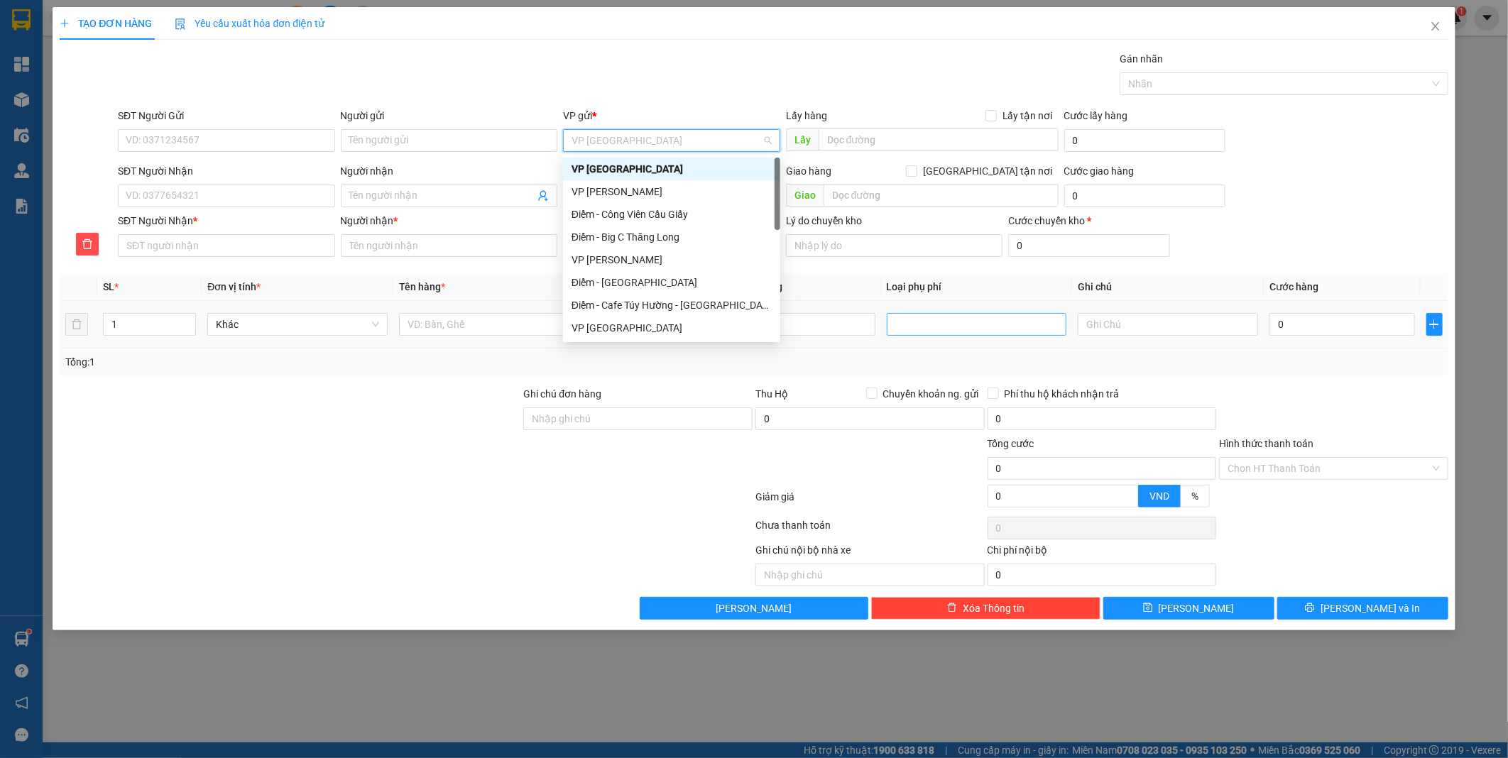
click at [711, 140] on span "VP [GEOGRAPHIC_DATA]" at bounding box center [672, 140] width 200 height 21
click at [625, 166] on div "VP [GEOGRAPHIC_DATA]" at bounding box center [672, 169] width 200 height 16
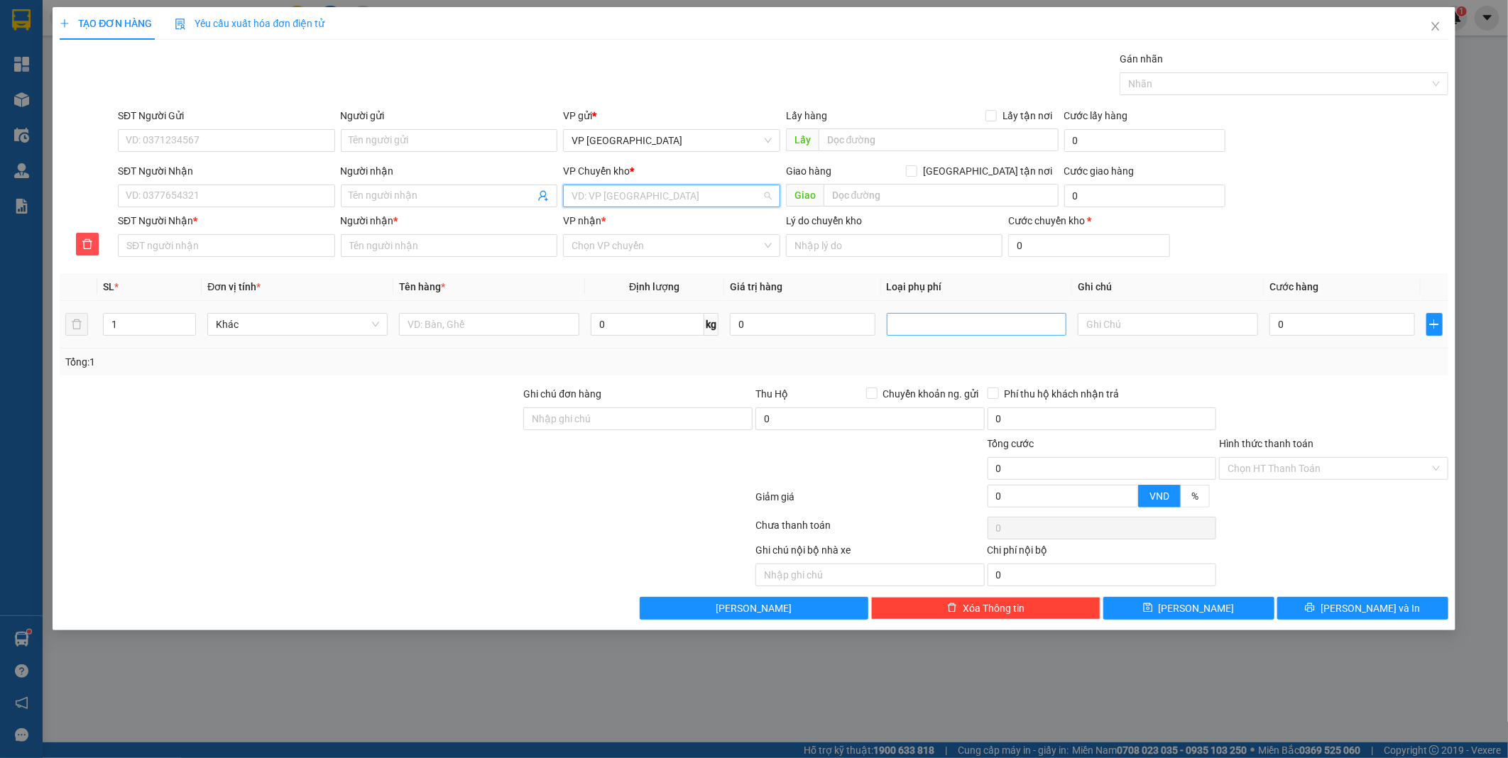
click at [611, 204] on input "search" at bounding box center [667, 195] width 190 height 21
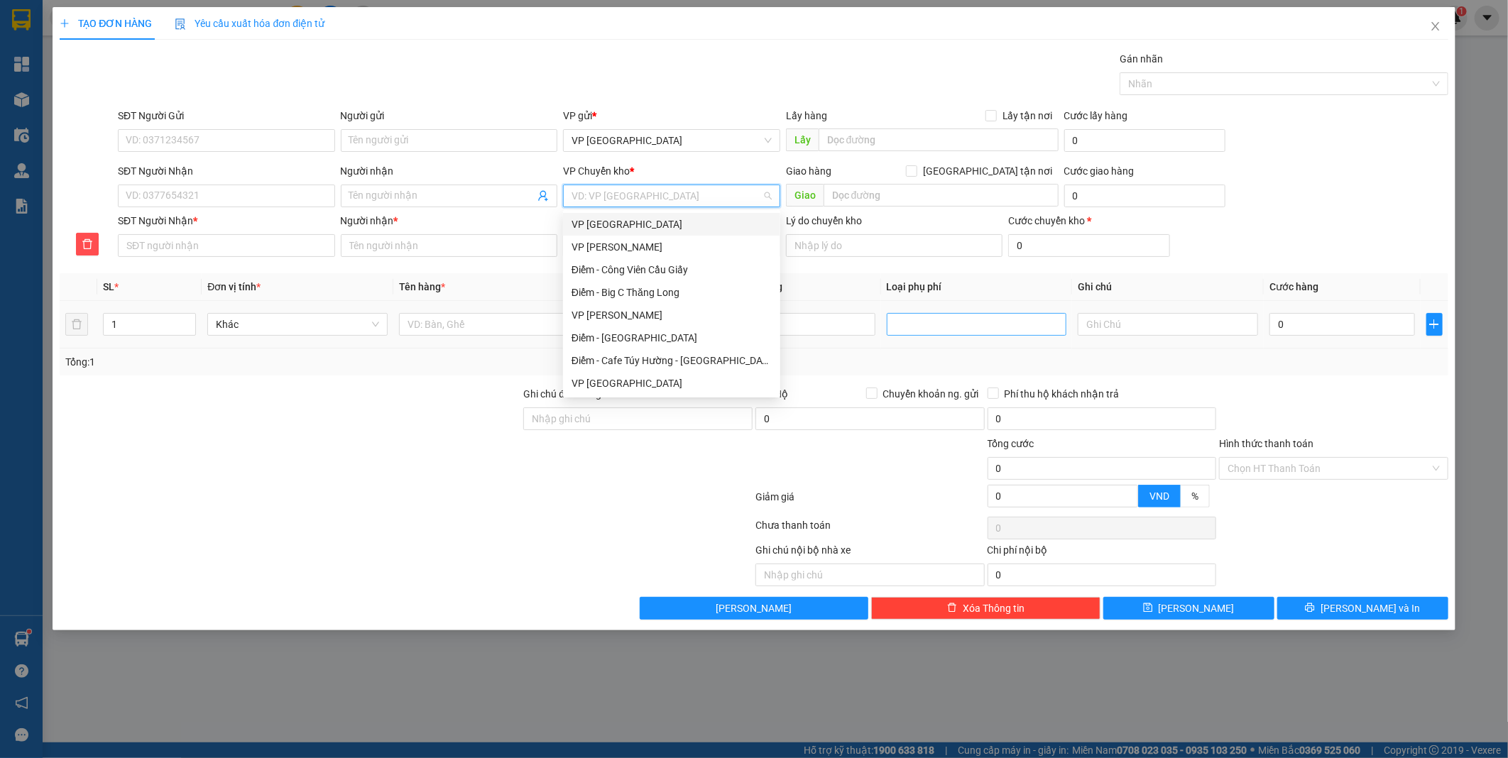
click at [608, 221] on div "VP [GEOGRAPHIC_DATA]" at bounding box center [672, 225] width 200 height 16
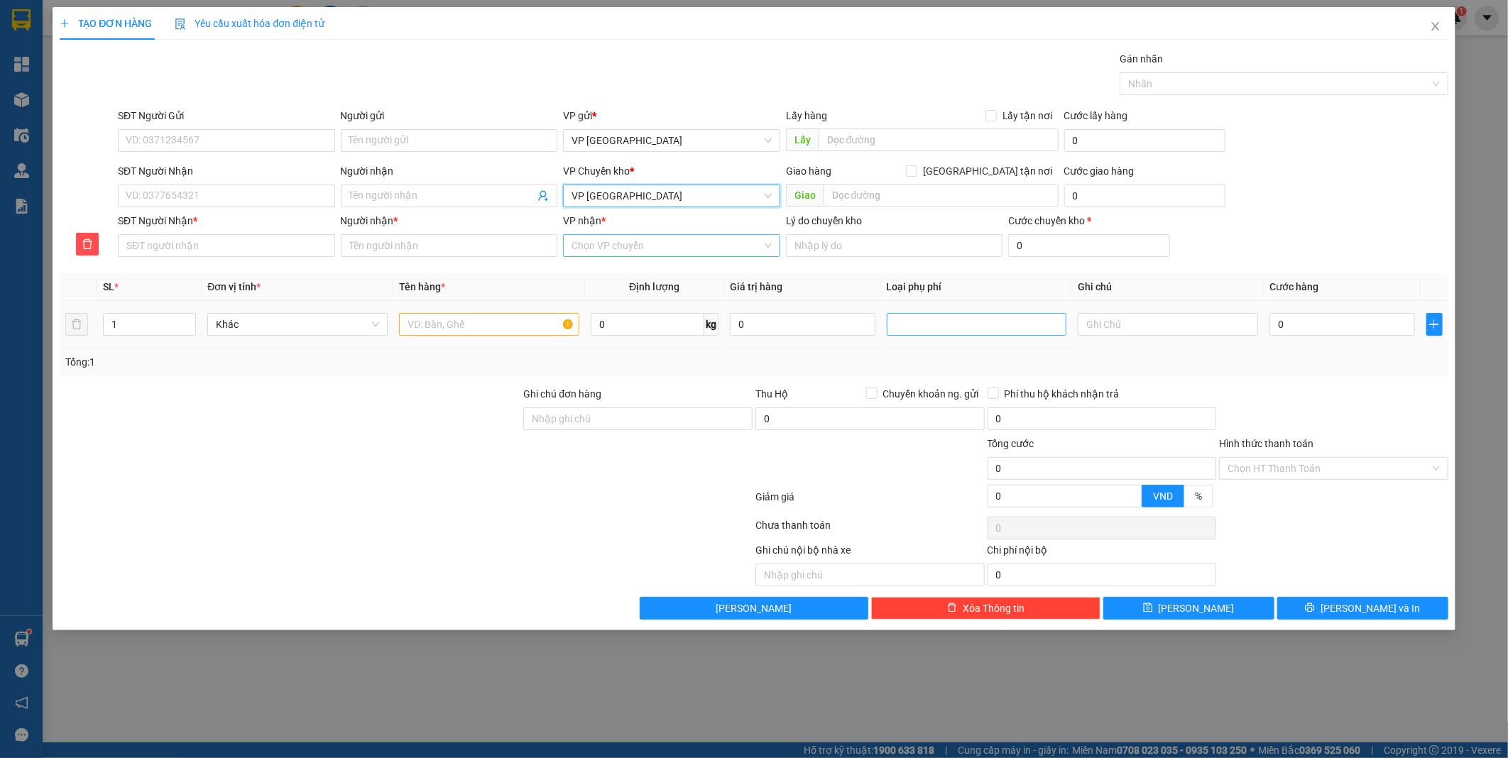
click at [648, 241] on input "VP nhận *" at bounding box center [667, 245] width 190 height 21
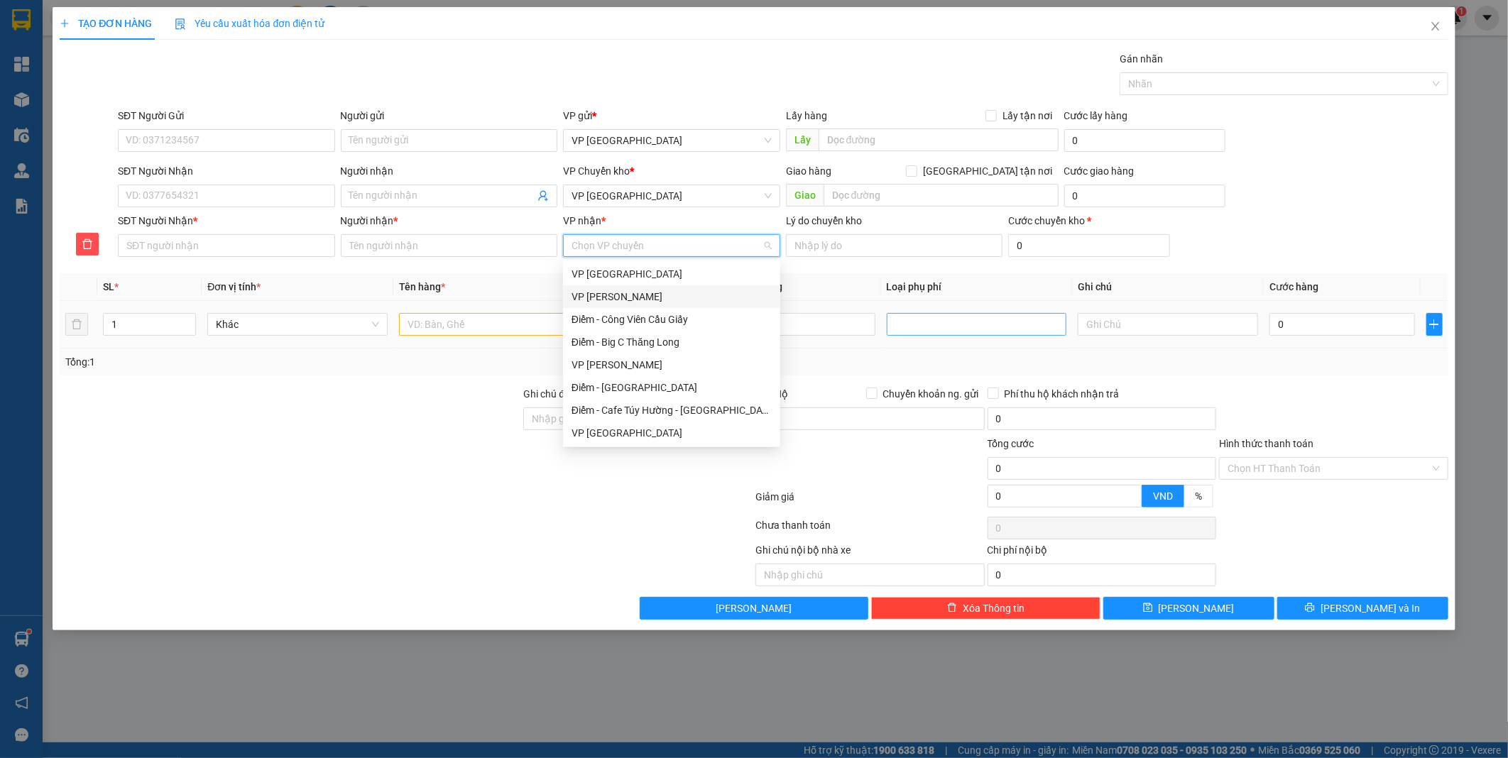
click at [662, 299] on div "VP [PERSON_NAME]" at bounding box center [672, 297] width 200 height 16
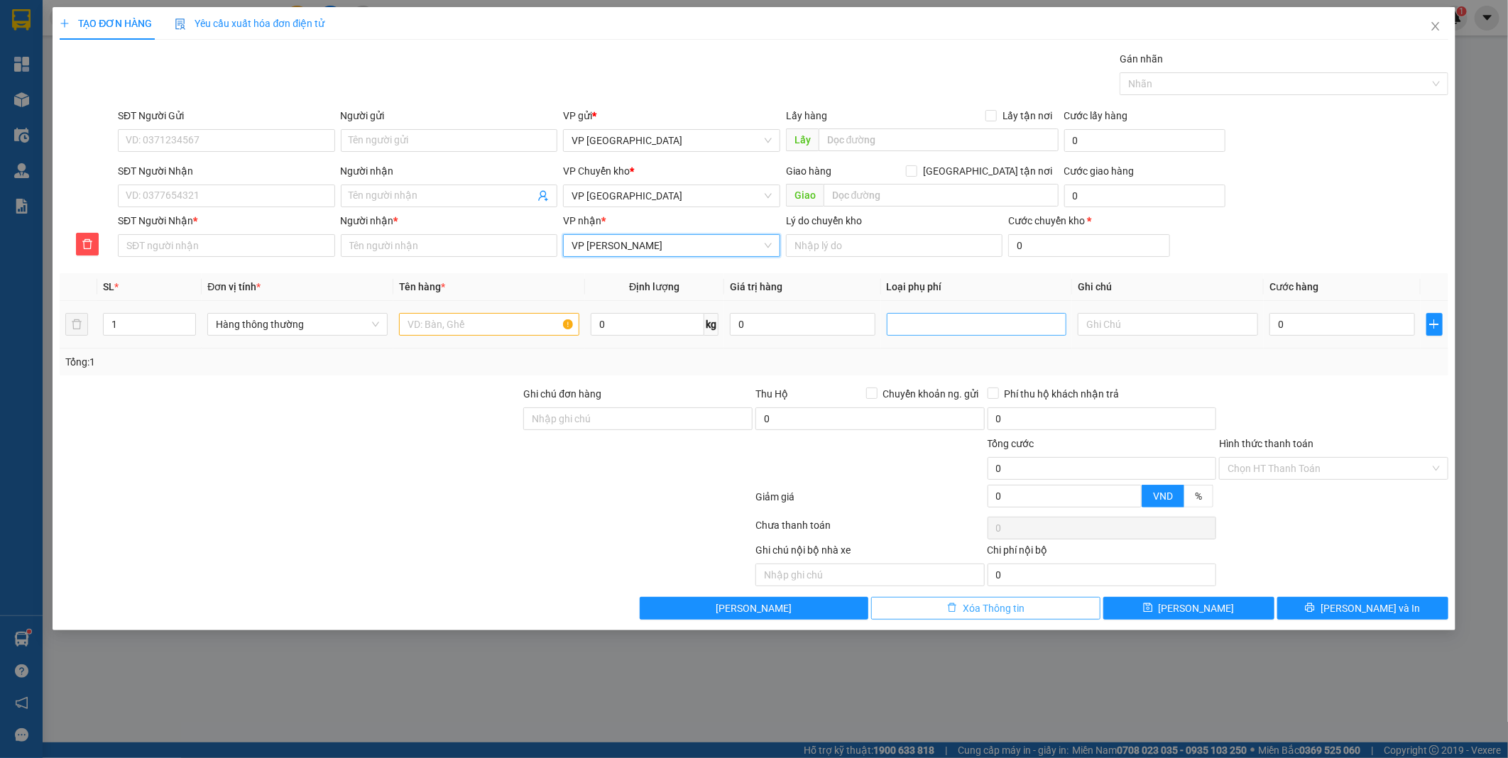
click at [961, 611] on button "Xóa Thông tin" at bounding box center [985, 608] width 229 height 23
click at [668, 151] on span "VP [GEOGRAPHIC_DATA]" at bounding box center [672, 140] width 200 height 21
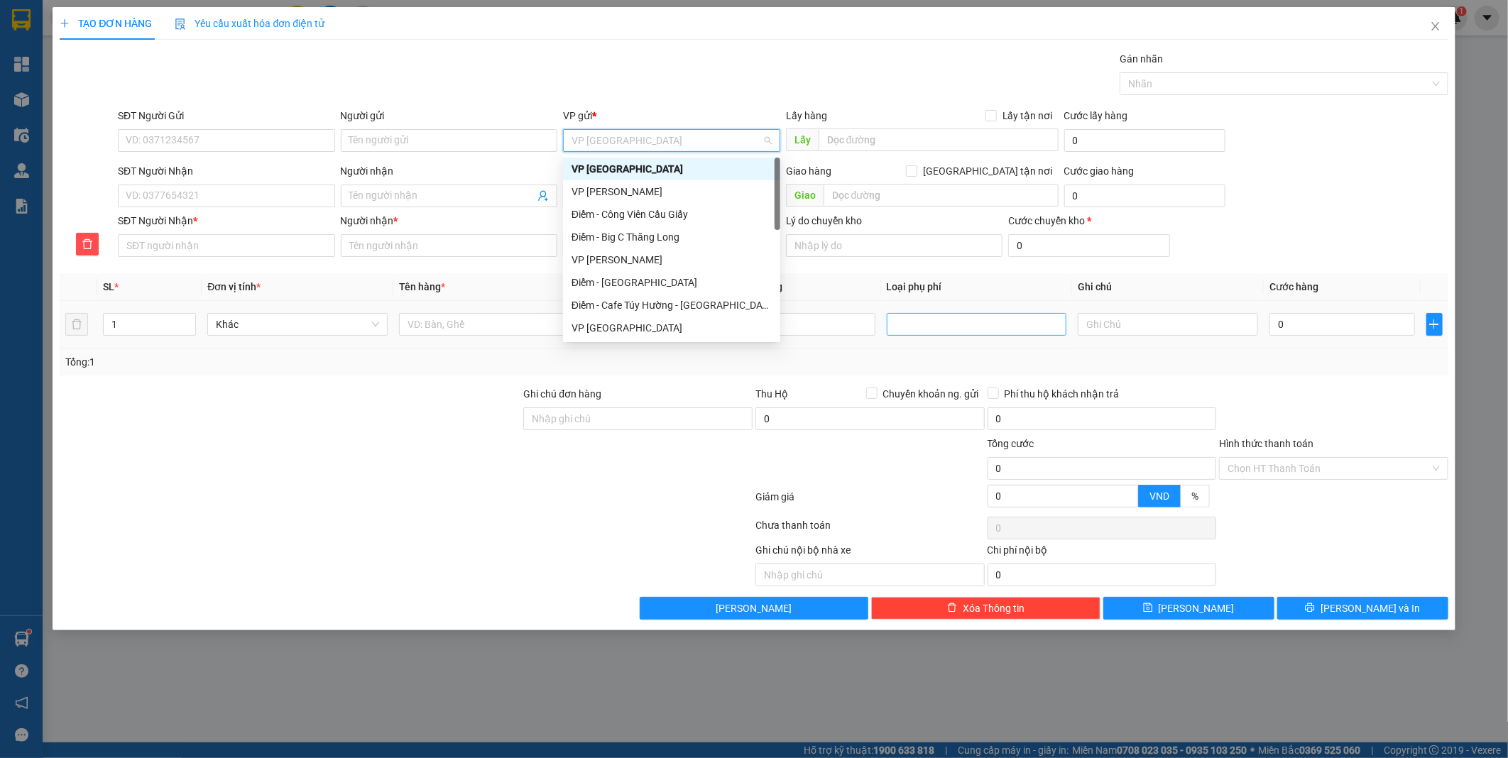
click at [668, 151] on span "VP [GEOGRAPHIC_DATA]" at bounding box center [672, 140] width 200 height 21
click at [732, 92] on div "Gói vận chuyển * Tiêu chuẩn Gán nhãn Nhãn" at bounding box center [783, 76] width 1336 height 50
